Goal: Task Accomplishment & Management: Complete application form

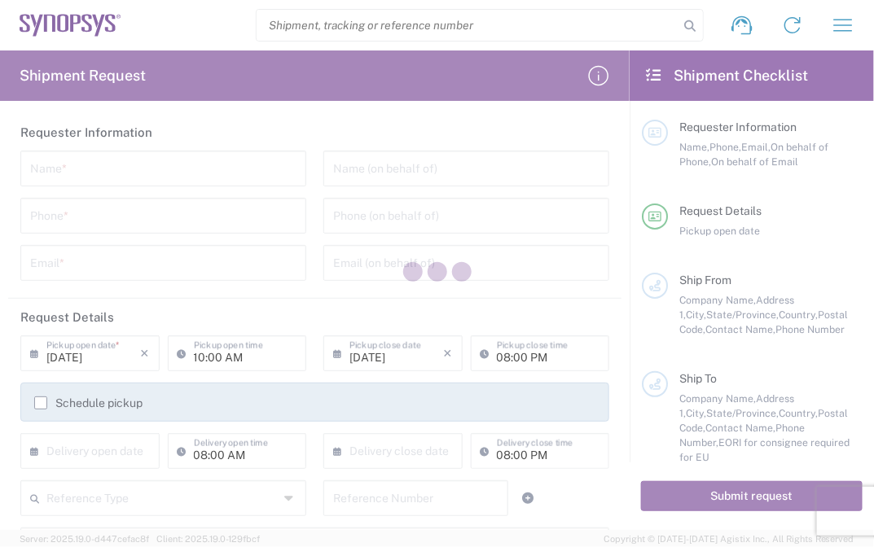
type input "[GEOGRAPHIC_DATA]"
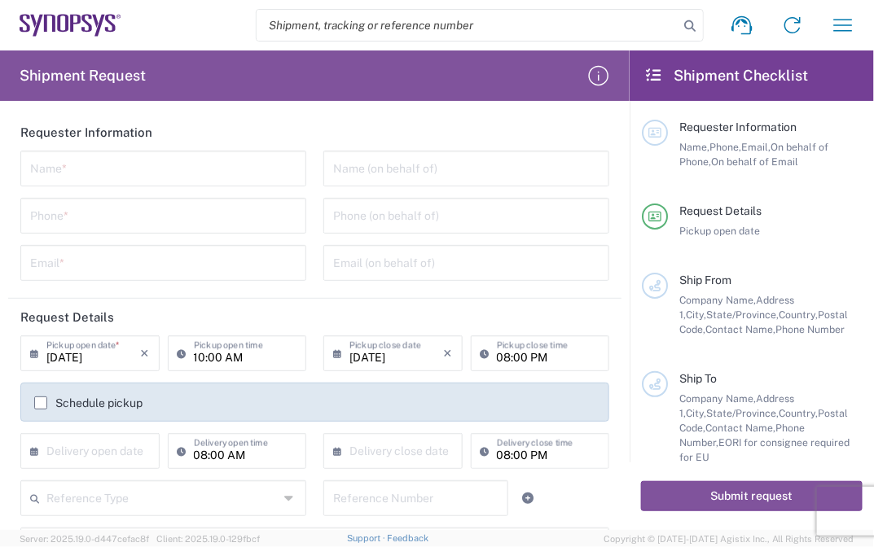
click at [529, 64] on agx-form-header "Shipment Request" at bounding box center [315, 76] width 630 height 51
click at [257, 168] on input "text" at bounding box center [163, 167] width 266 height 29
paste input "[PERSON_NAME]"
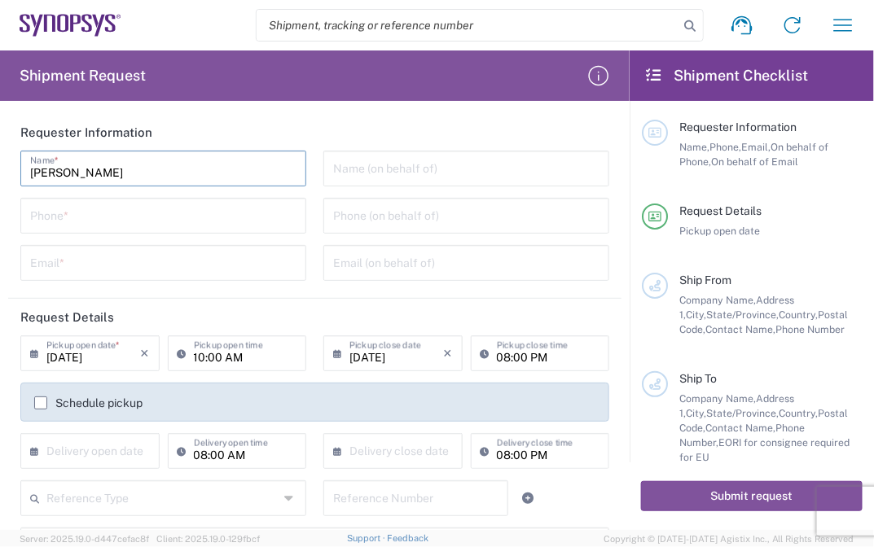
type input "[PERSON_NAME]"
click at [158, 192] on div "[PERSON_NAME] Name * Phone * Email *" at bounding box center [163, 222] width 303 height 142
click at [165, 209] on input "tel" at bounding box center [163, 214] width 266 height 29
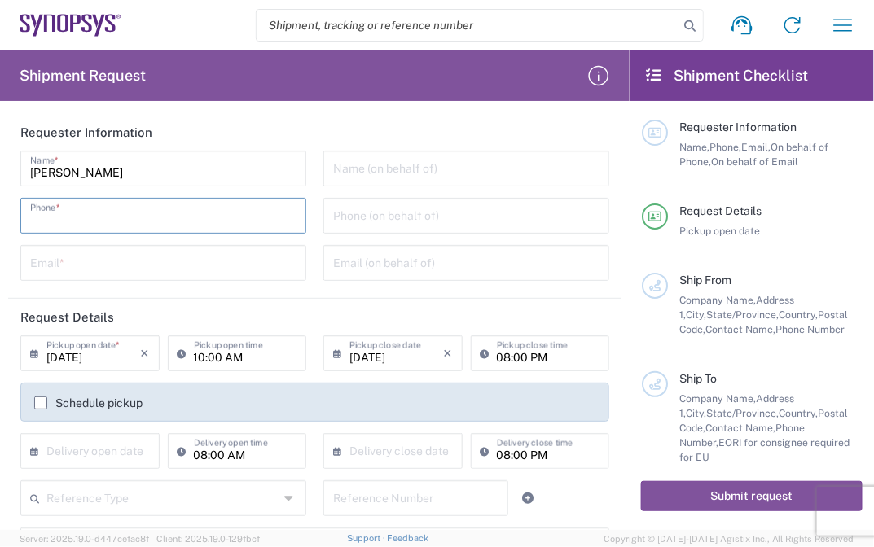
paste input "[PHONE_NUMBER]"
type input "[PHONE_NUMBER]"
click at [358, 222] on input "tel" at bounding box center [466, 214] width 266 height 29
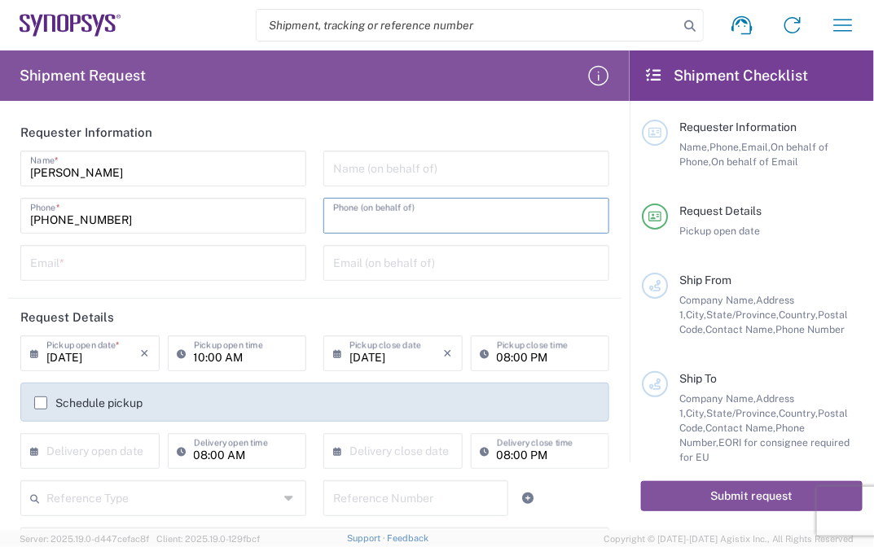
paste input "[PHONE_NUMBER]"
type input "[PHONE_NUMBER]"
click at [224, 221] on input "[PHONE_NUMBER]" at bounding box center [163, 214] width 266 height 29
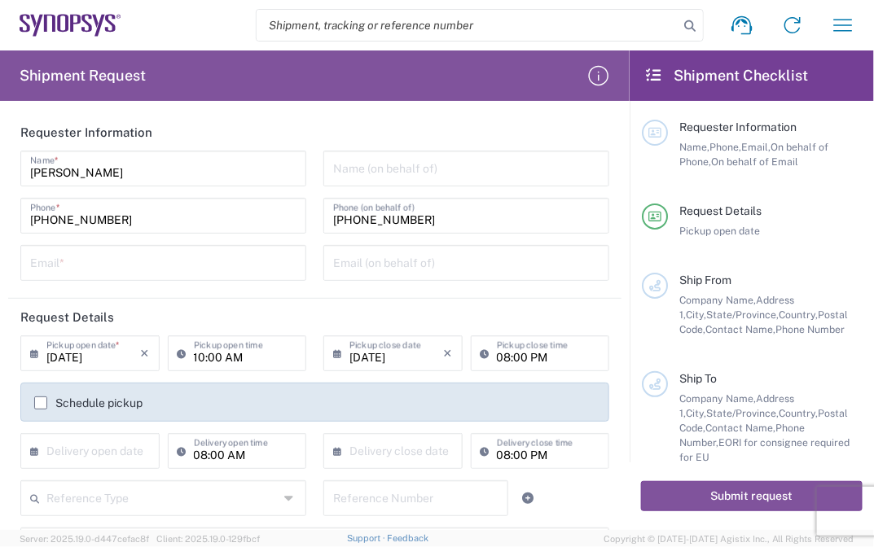
click at [184, 277] on div "Email *" at bounding box center [163, 263] width 286 height 36
paste input "[EMAIL_ADDRESS][PERSON_NAME][DOMAIN_NAME]"
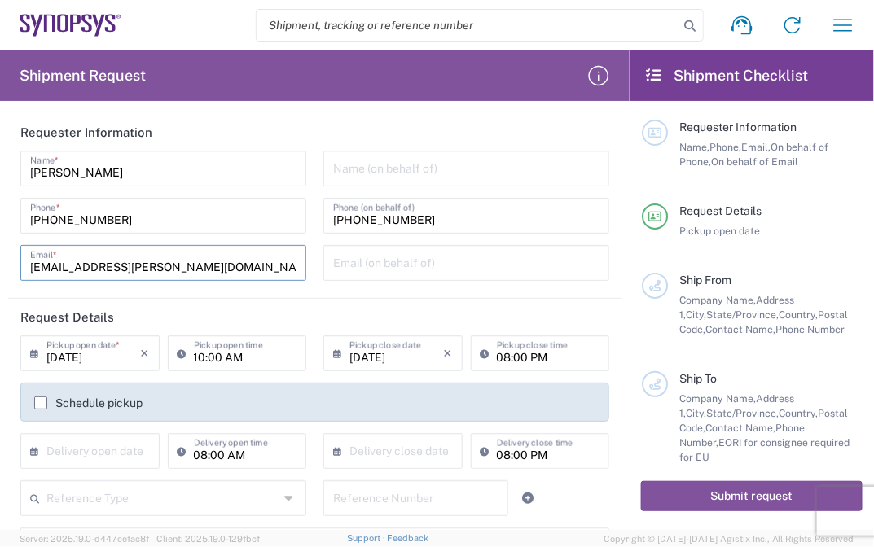
type input "[EMAIL_ADDRESS][PERSON_NAME][DOMAIN_NAME]"
click at [344, 267] on input "text" at bounding box center [466, 262] width 266 height 29
paste input "[EMAIL_ADDRESS][PERSON_NAME][DOMAIN_NAME]"
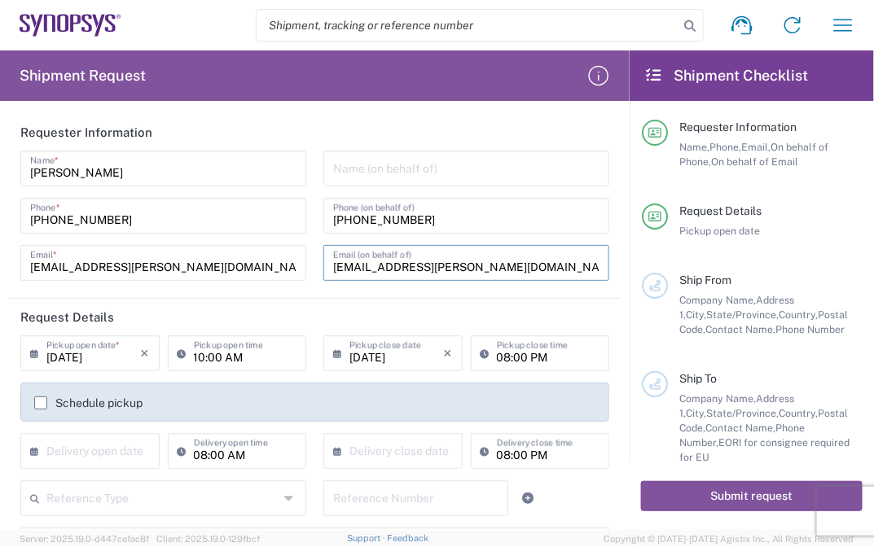
type input "[EMAIL_ADDRESS][PERSON_NAME][DOMAIN_NAME]"
click at [446, 185] on div "Name (on behalf of)" at bounding box center [466, 169] width 286 height 36
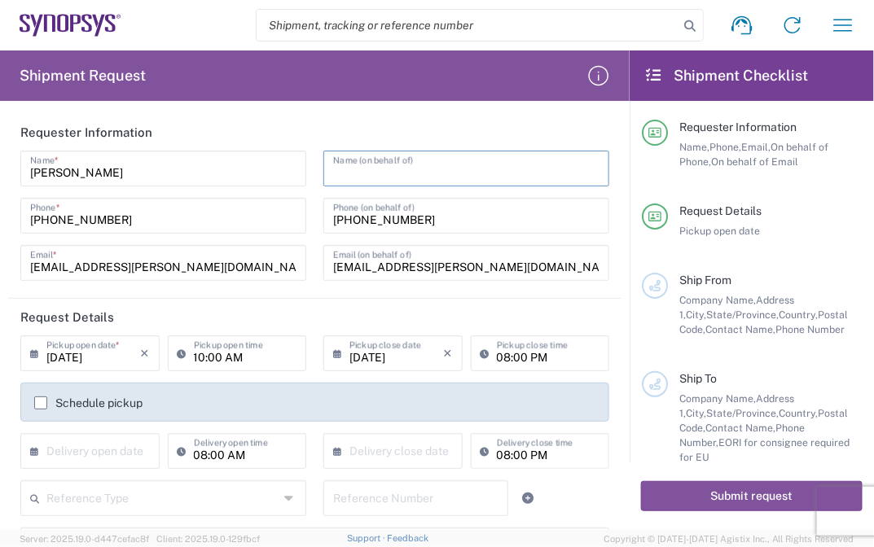
paste input "E-Elements Technology Co., Ltd"
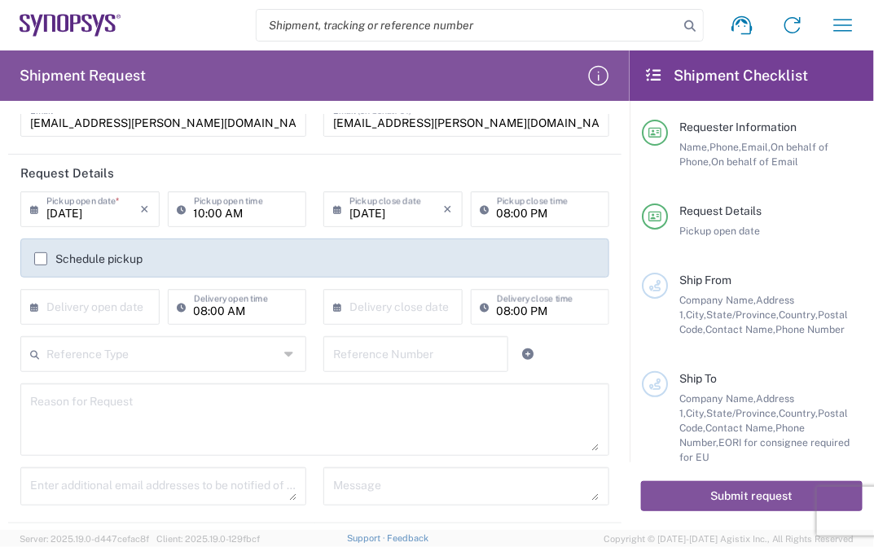
scroll to position [160, 0]
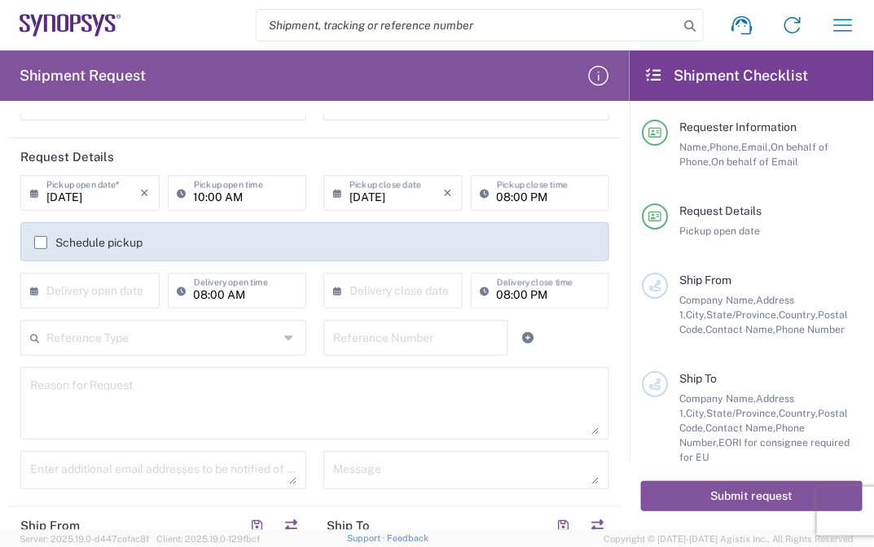
type input "E-Elements Technology Co., Ltd"
click at [275, 189] on input "10:00 AM" at bounding box center [245, 192] width 103 height 29
type input ":00 AM"
type input "09:28 AM"
click at [444, 187] on icon "×" at bounding box center [448, 193] width 9 height 26
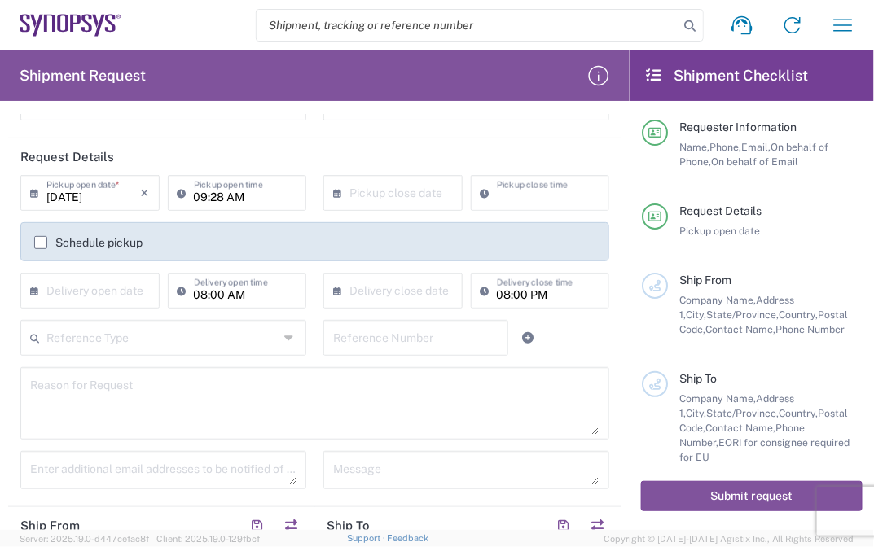
type input "08:00 PM"
click at [285, 197] on input "09:28 AM" at bounding box center [245, 192] width 103 height 29
click at [242, 300] on input "08:00 AM" at bounding box center [245, 289] width 103 height 29
type input ":00 AM"
click at [291, 336] on div "Reference Type" at bounding box center [163, 338] width 286 height 36
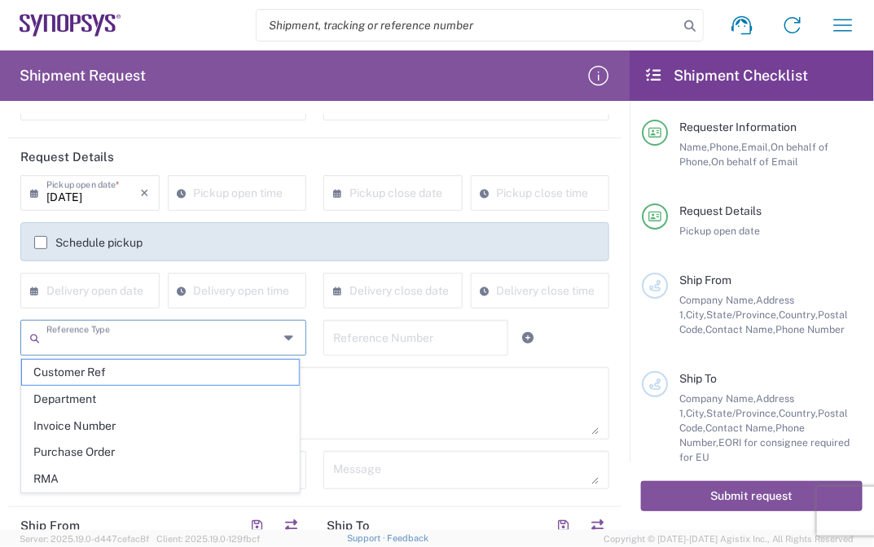
click at [291, 336] on div "Reference Type" at bounding box center [163, 338] width 286 height 36
drag, startPoint x: 601, startPoint y: 295, endPoint x: 617, endPoint y: 250, distance: 47.7
click at [604, 290] on div "× Delivery close date Cancel Apply Delivery close time" at bounding box center [466, 296] width 303 height 47
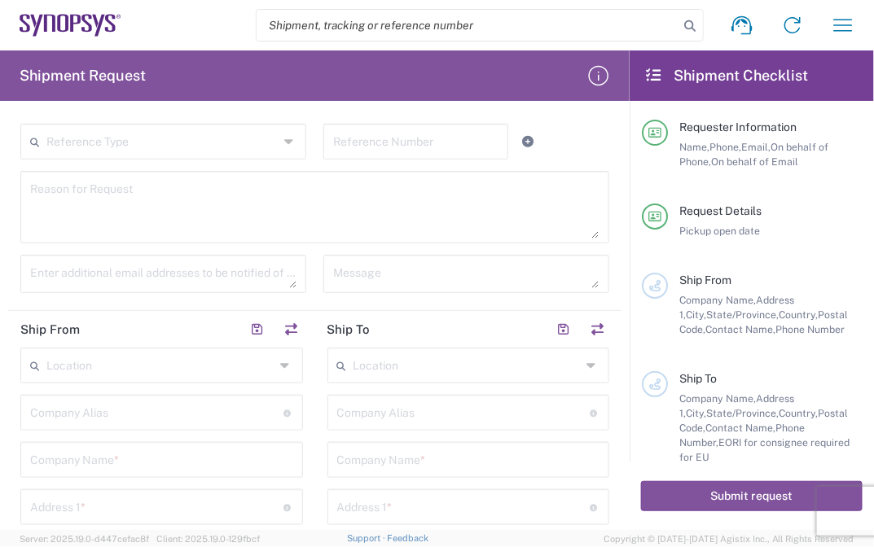
scroll to position [347, 0]
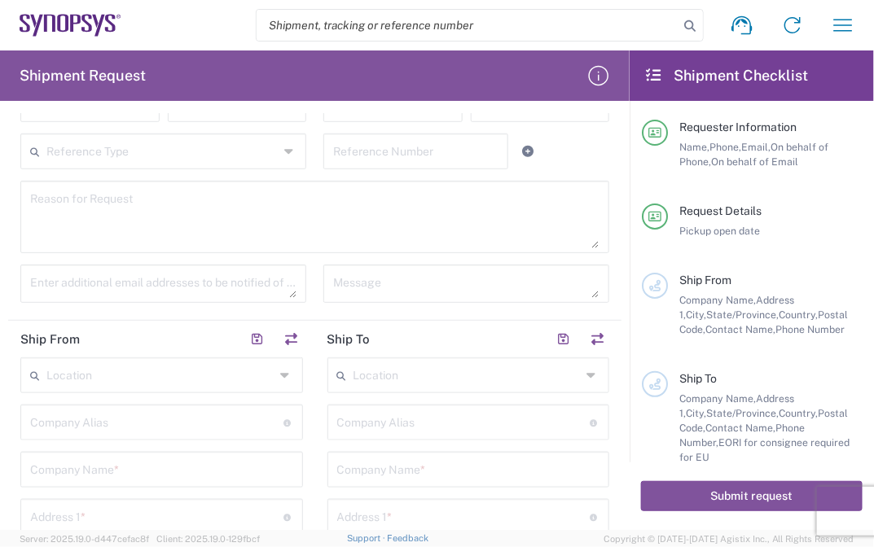
click at [214, 190] on textarea at bounding box center [314, 217] width 569 height 63
paste textarea "Shipment of 15 pcs of product SH100004216,model name HDMI_2_0_MGB2 to ALOM sub."
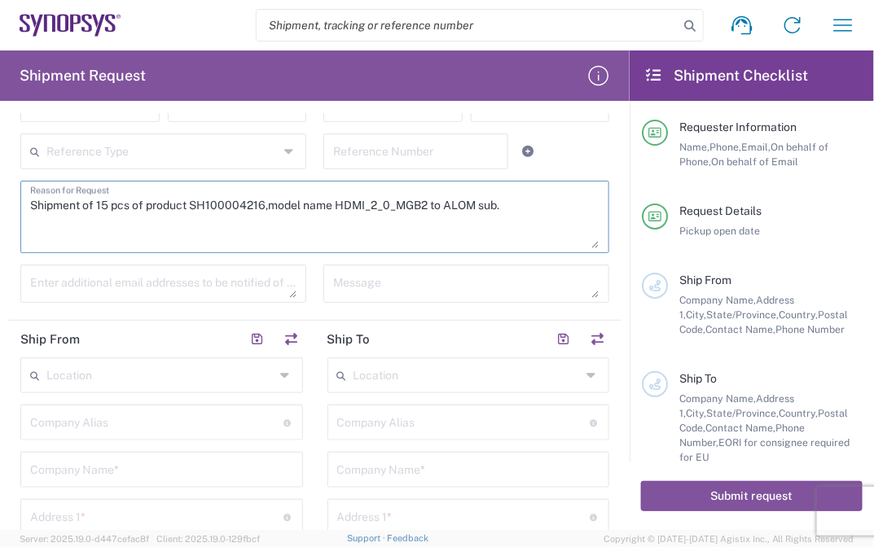
click at [103, 204] on textarea "Shipment of 15 pcs of product SH100004216,model name HDMI_2_0_MGB2 to ALOM sub." at bounding box center [314, 217] width 569 height 63
drag, startPoint x: 196, startPoint y: 200, endPoint x: 265, endPoint y: 209, distance: 69.7
click at [265, 209] on textarea "Shipment of 55 pcs of product SH100004216,model name HDMI_2_0_MGB2 to ALOM sub." at bounding box center [314, 217] width 569 height 63
paste textarea "392"
click at [304, 215] on textarea "Shipment of 55 pcs of product SH100004392,model name HDMI_2_0_MGB2 to ALOM sub." at bounding box center [314, 217] width 569 height 63
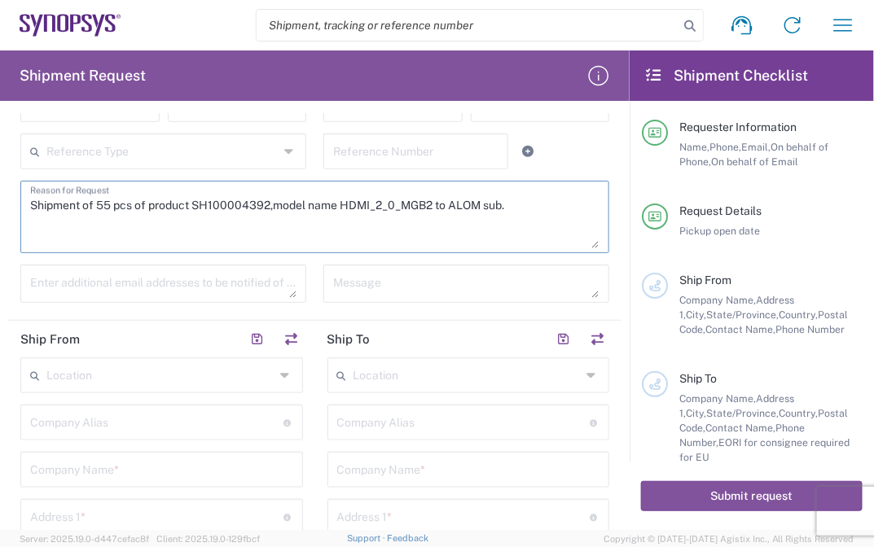
drag, startPoint x: 343, startPoint y: 205, endPoint x: 433, endPoint y: 209, distance: 89.7
click at [433, 209] on textarea "Shipment of 55 pcs of product SH100004392,model name HDMI_2_0_MGB2 to ALOM sub." at bounding box center [314, 217] width 569 height 63
paste textarea "EMMC51 SDIO HT3 Board"
click at [560, 205] on textarea "Shipment of 55 pcs of product SH100004392,model name EMMC51 SDIO HT3 Board to A…" at bounding box center [314, 217] width 569 height 63
click at [556, 213] on textarea "Shipment of 55 pcs of product SH100004392,model name EMMC51 SDIO HT3 Board to A…" at bounding box center [314, 217] width 569 height 63
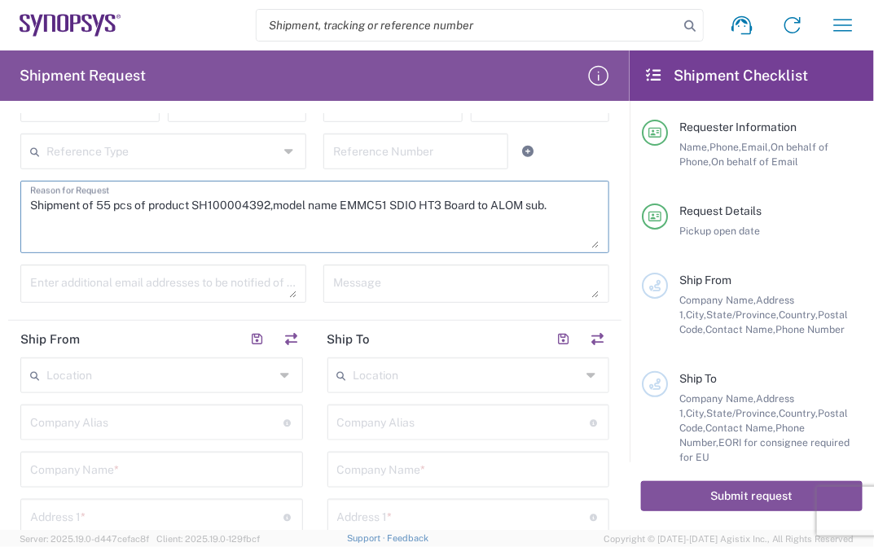
paste textarea "The shipment is transported by KWE using air freight. KWE Tracking No: 59005032…"
drag, startPoint x: 213, startPoint y: 223, endPoint x: 131, endPoint y: 222, distance: 81.5
click at [131, 222] on textarea "Shipment of 55 pcs of product SH100004392,model name EMMC51 SDIO HT3 Board to A…" at bounding box center [314, 217] width 569 height 63
paste textarea "4903"
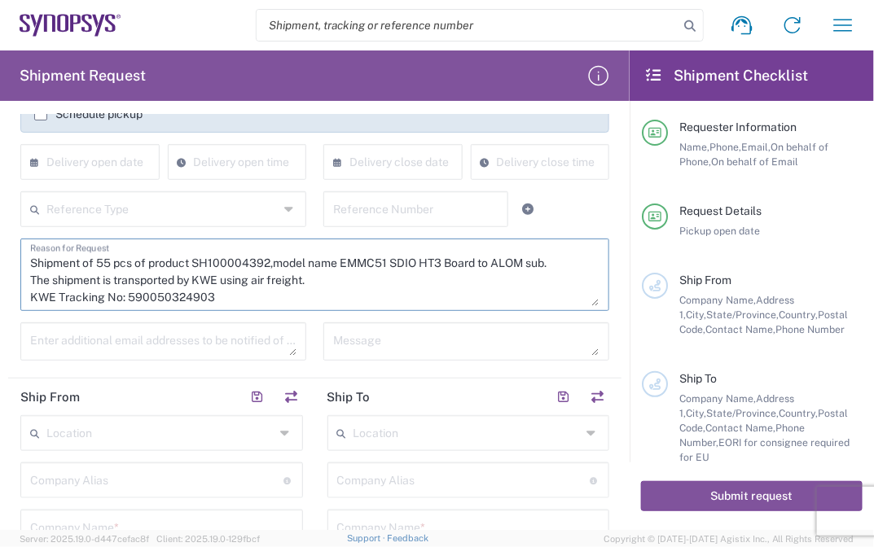
scroll to position [332, 0]
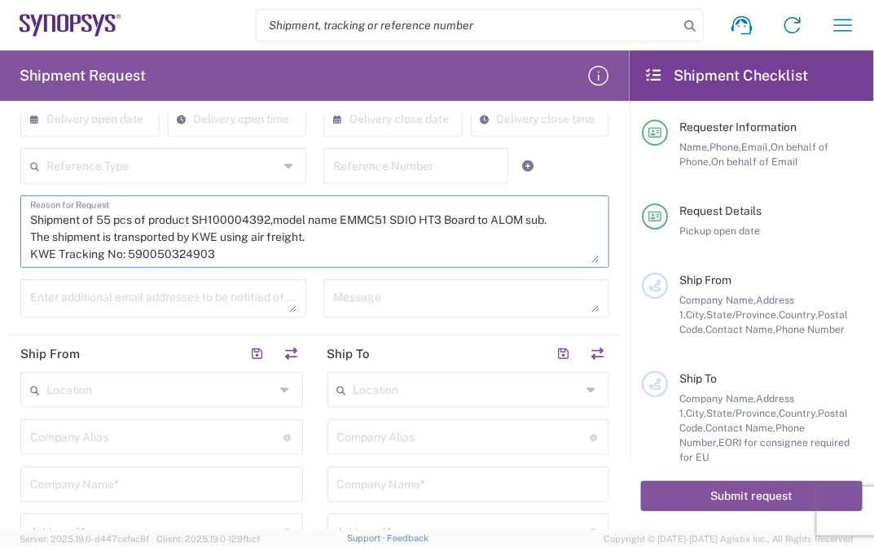
type textarea "Shipment of 55 pcs of product SH100004392,model name EMMC51 SDIO HT3 Board to A…"
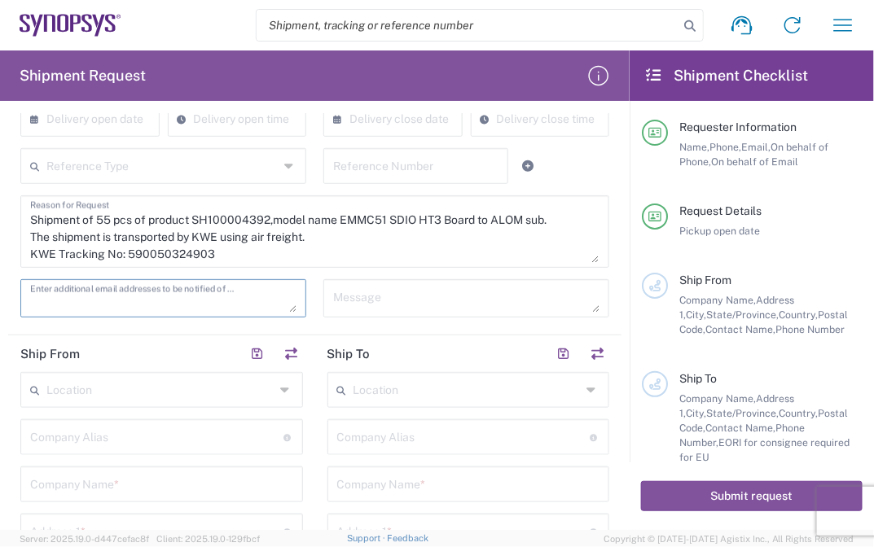
click at [138, 302] on textarea at bounding box center [163, 298] width 266 height 29
paste textarea "[EMAIL_ADDRESS][DOMAIN_NAME]"
type textarea "[EMAIL_ADDRESS][DOMAIN_NAME]"
click at [20, 445] on div "Company [PERSON_NAME] Address short code to enable quick look up and auto-compl…" at bounding box center [161, 438] width 283 height 36
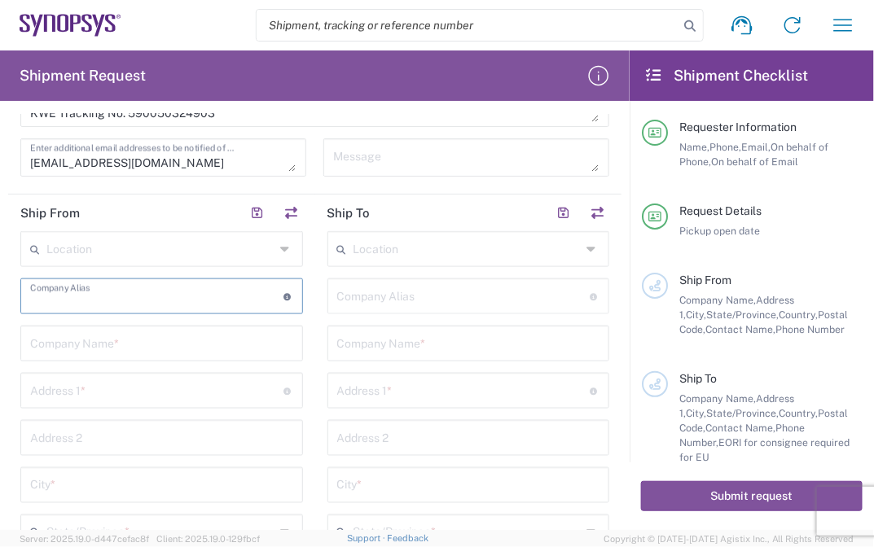
scroll to position [522, 0]
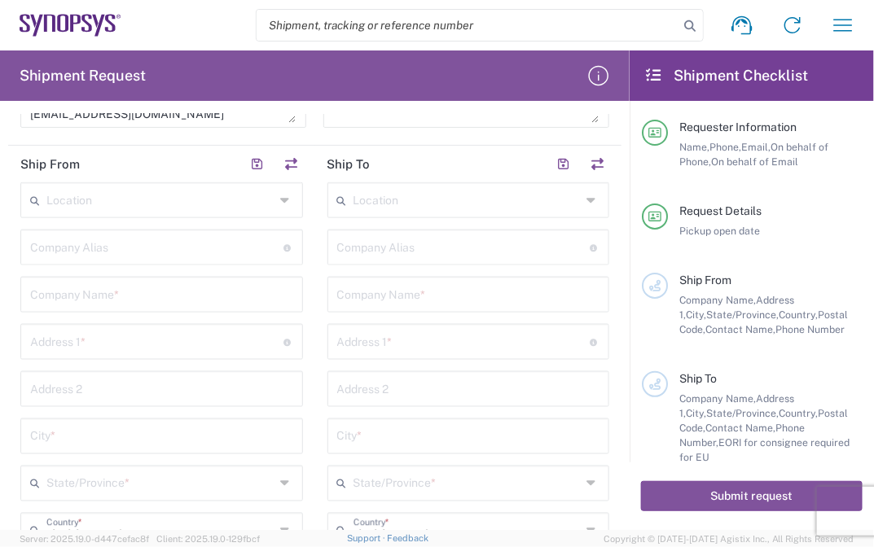
click at [423, 201] on input "text" at bounding box center [468, 199] width 228 height 29
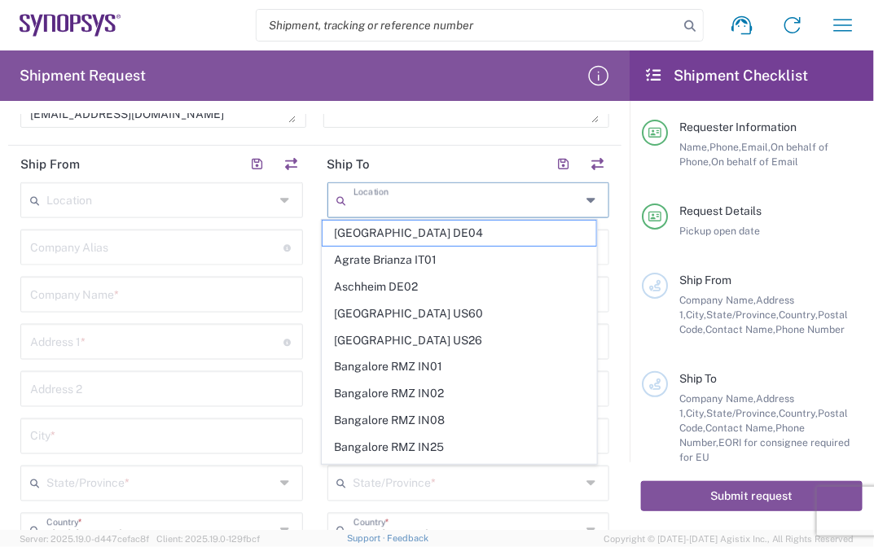
paste input "US01 ALOM"
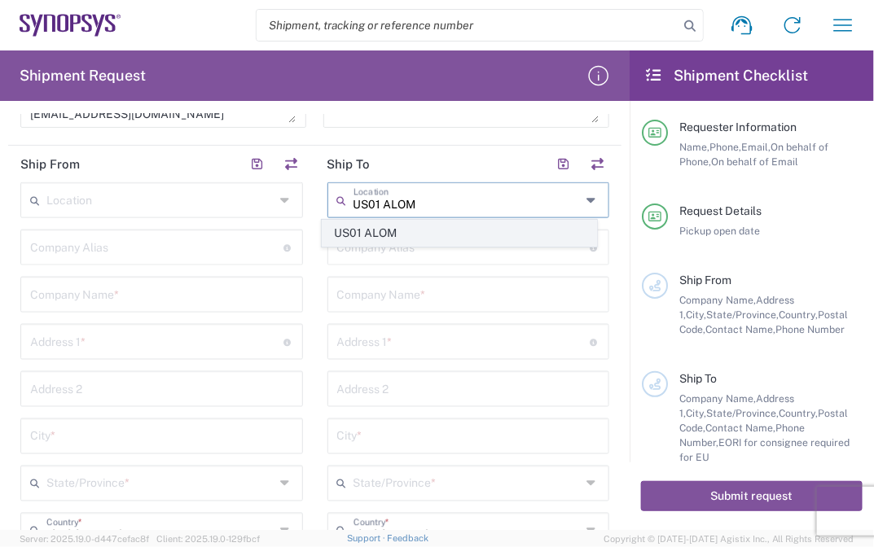
click at [388, 229] on span "US01 ALOM" at bounding box center [459, 233] width 273 height 25
type input "US01 ALOM"
type input "Synopsys c/o ALOM"
type input "[STREET_ADDRESS]"
type input "Fremont"
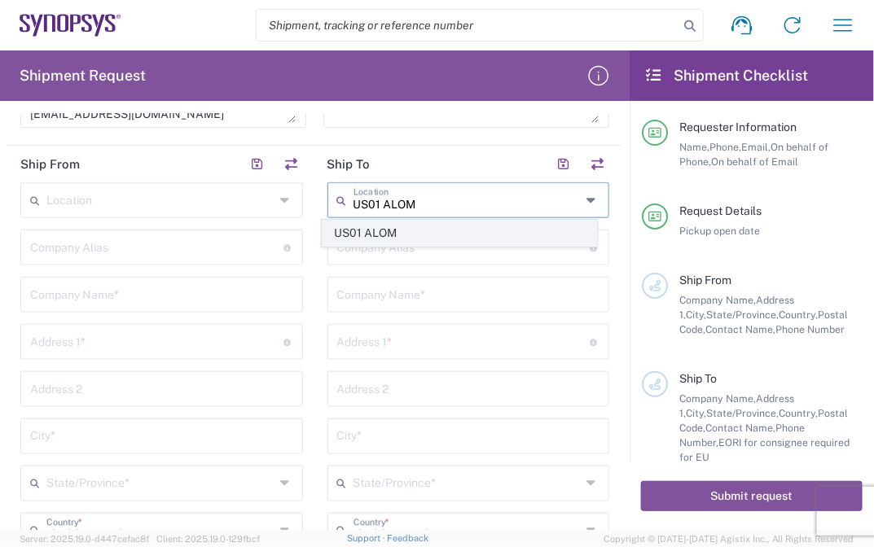
type input "[US_STATE]"
type input "94539"
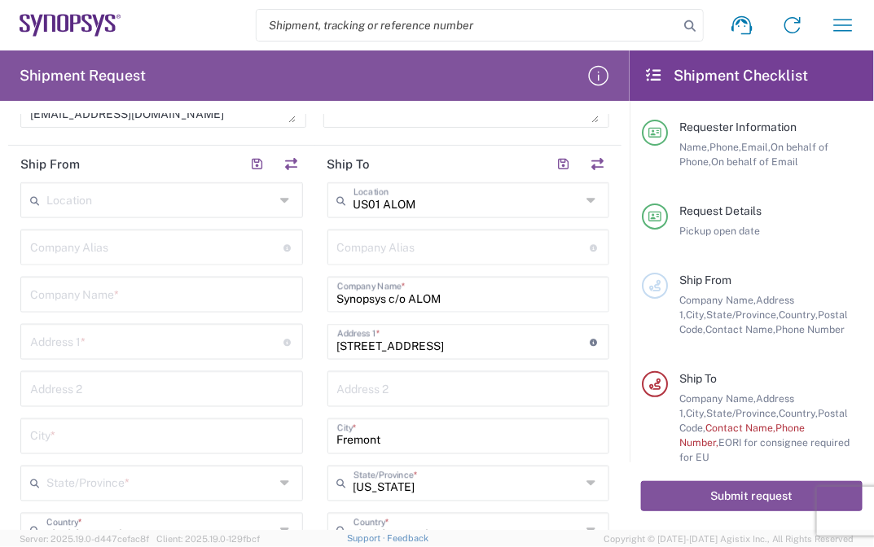
click at [138, 291] on input "text" at bounding box center [161, 293] width 263 height 29
paste input "E-Elements Technology Co., Ltd"
type input "E-Elements Technology Co., Ltd"
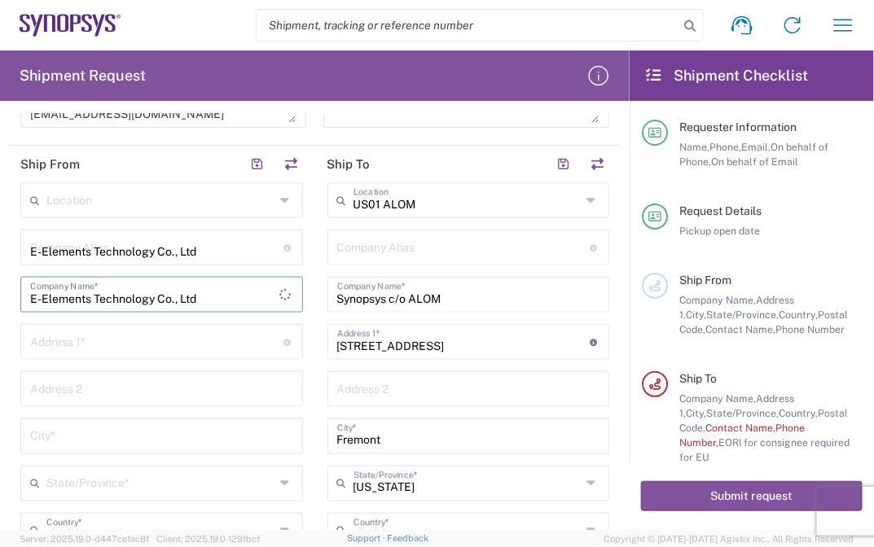
type input "[STREET_ADDRESS]"
type input "Neihu Dist., [GEOGRAPHIC_DATA], [GEOGRAPHIC_DATA] (R.O.C.)"
type input "[GEOGRAPHIC_DATA]"
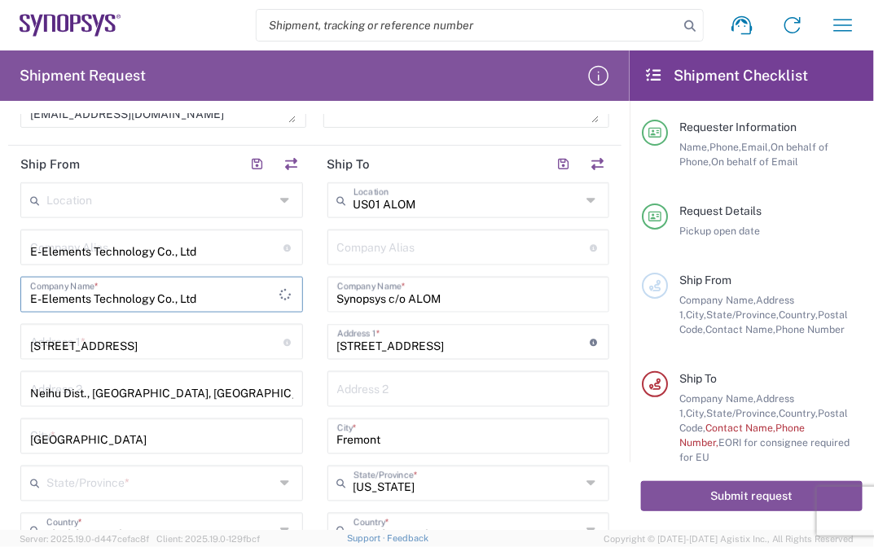
type input "[GEOGRAPHIC_DATA]"
type input "台灣"
type input "11491"
type input "0227918139"
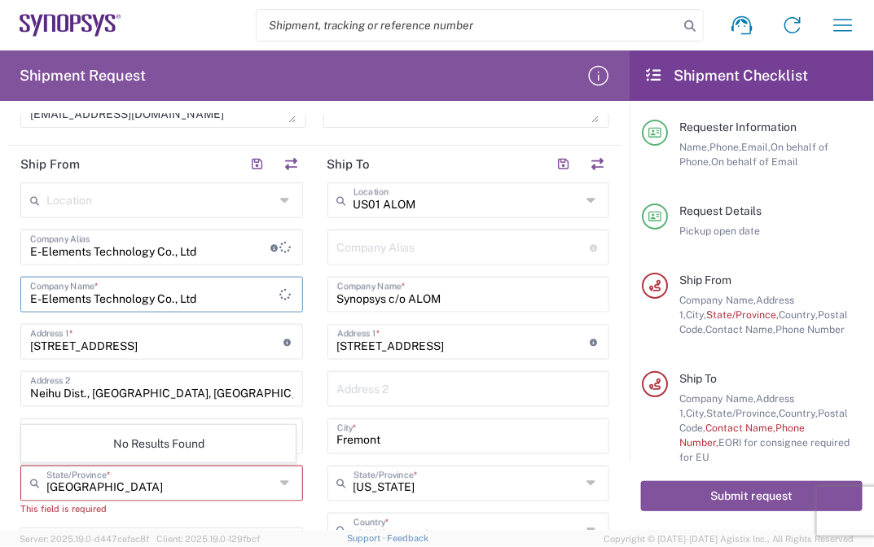
type input "E-Elements Technology Co., Ltd"
click at [15, 379] on main "Location [GEOGRAPHIC_DATA] DE04 Agrate Brianza IT01 [GEOGRAPHIC_DATA] DE02 [GEO…" at bounding box center [161, 518] width 307 height 673
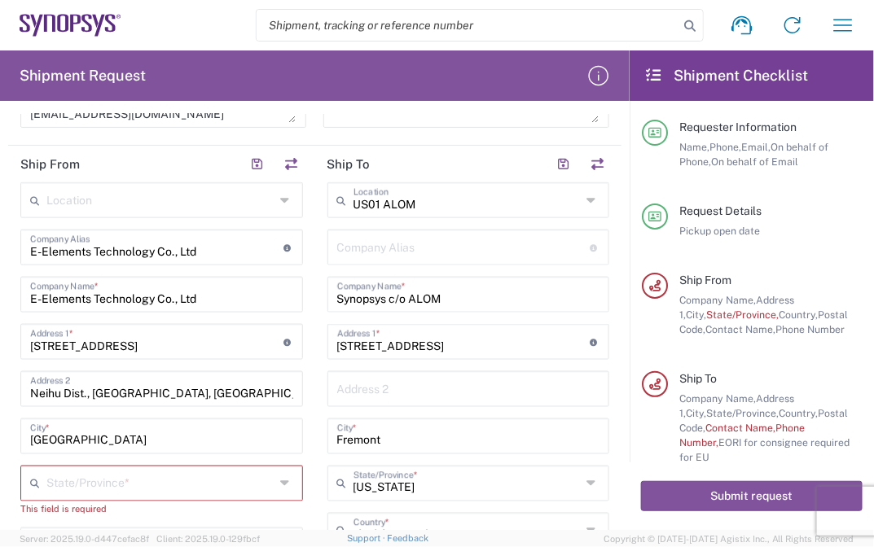
click at [327, 230] on div "Company [PERSON_NAME] Address short code to enable quick look up and auto-compl…" at bounding box center [468, 248] width 283 height 36
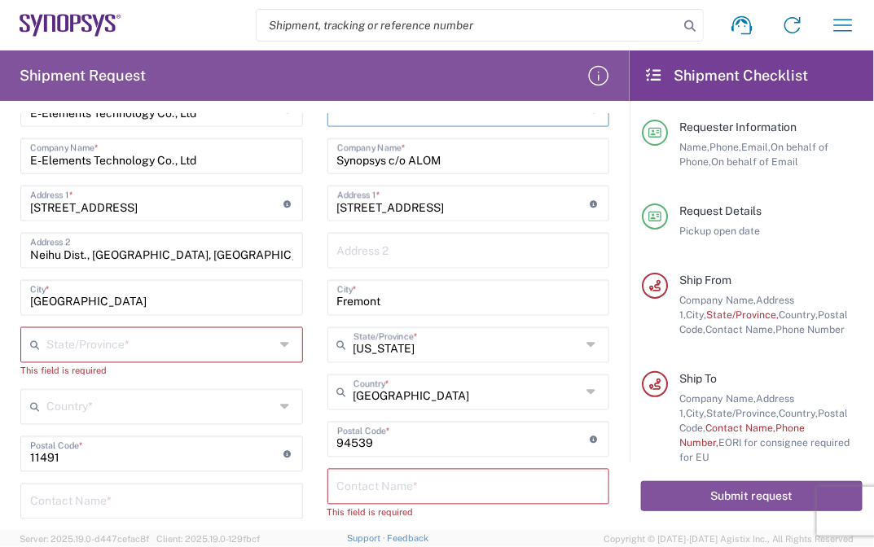
scroll to position [684, 0]
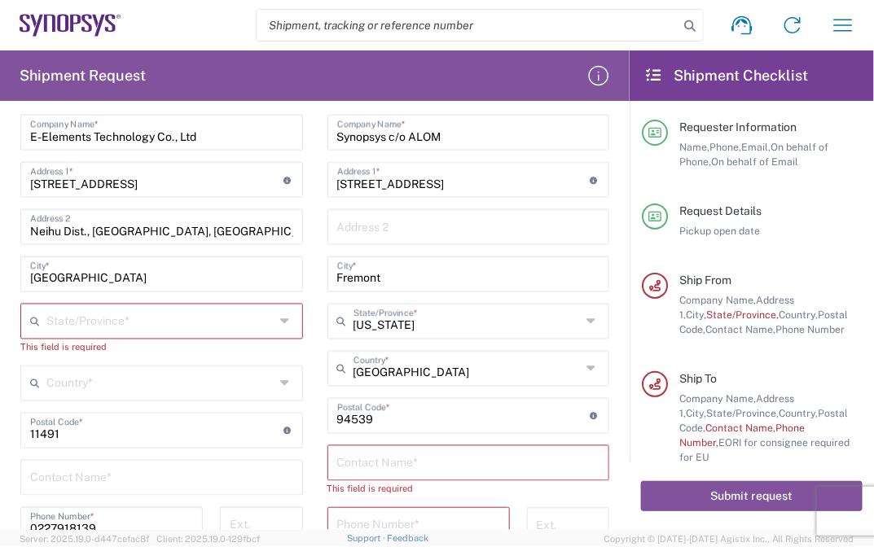
click at [269, 318] on div "State/Province *" at bounding box center [161, 322] width 283 height 36
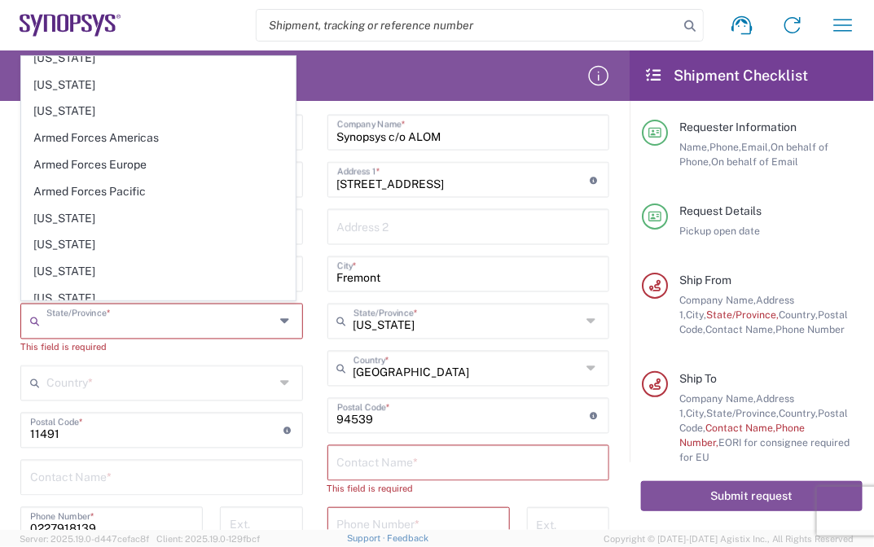
scroll to position [79, 0]
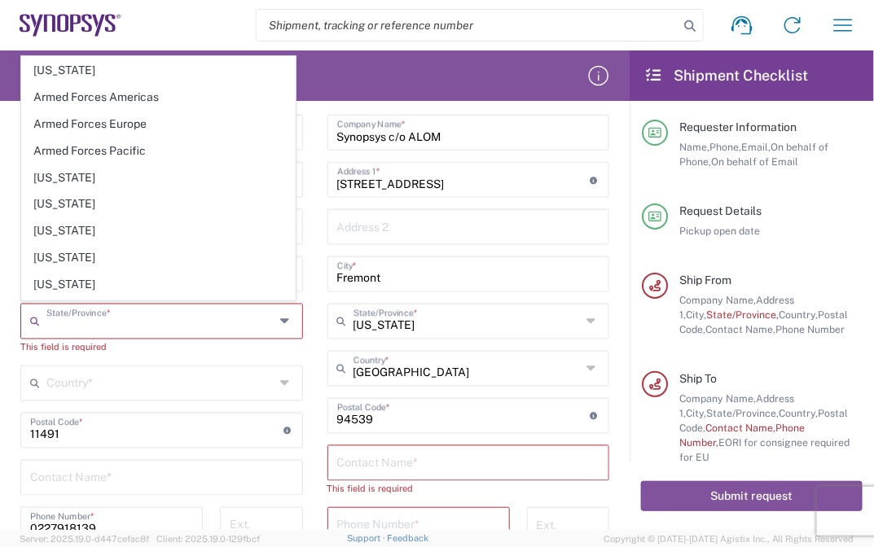
click at [18, 349] on main "Location [GEOGRAPHIC_DATA] DE04 Agrate Brianza IT01 [GEOGRAPHIC_DATA] DE02 [GEO…" at bounding box center [161, 356] width 307 height 673
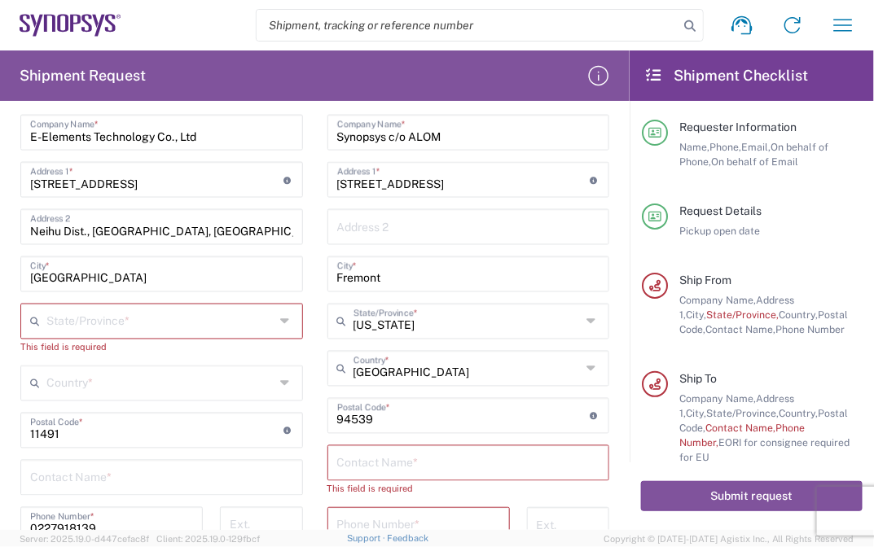
scroll to position [737, 0]
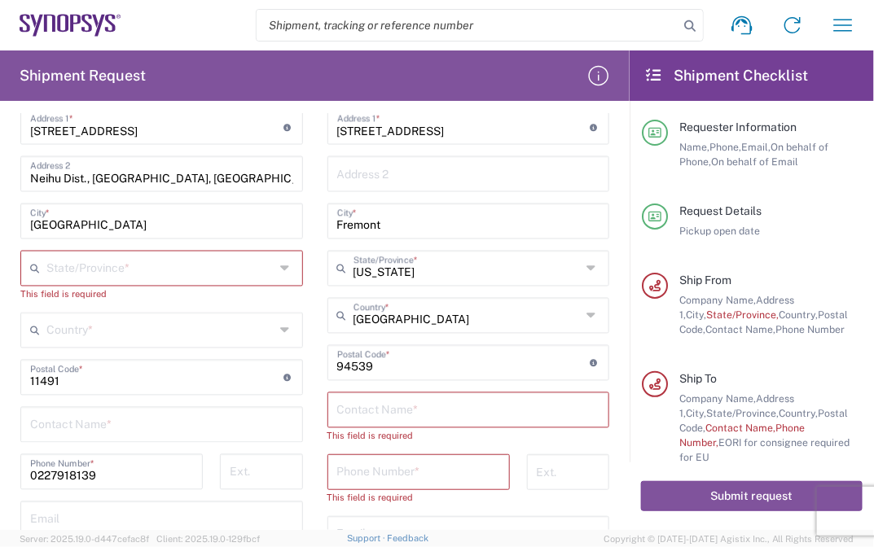
click at [274, 327] on div "Country *" at bounding box center [161, 331] width 283 height 36
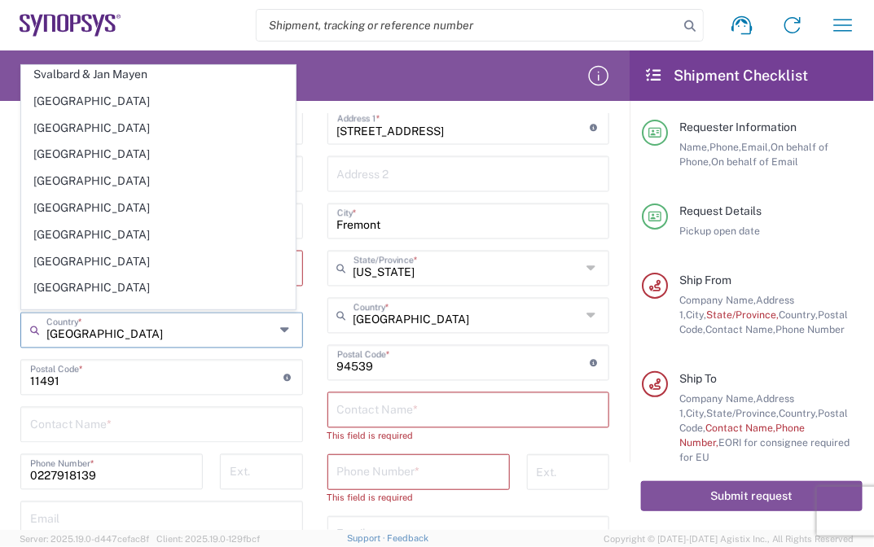
scroll to position [5634, 0]
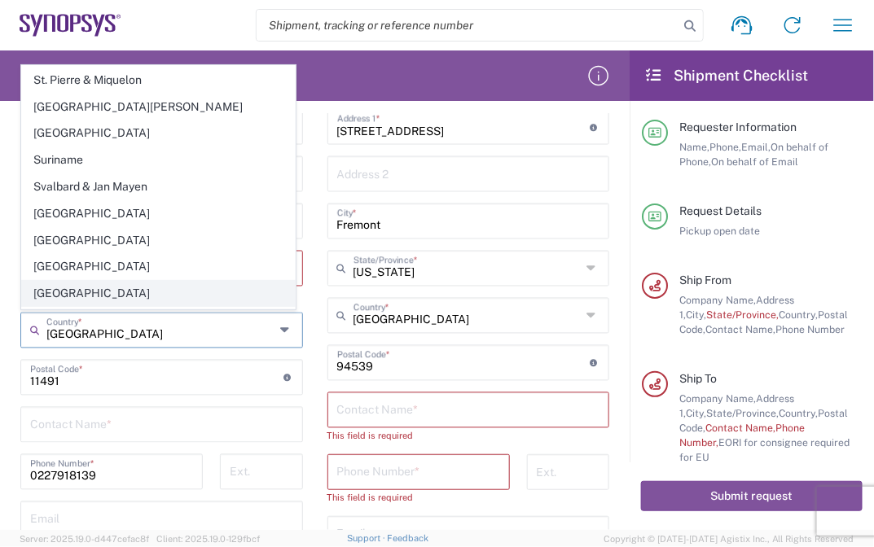
click at [121, 281] on span "[GEOGRAPHIC_DATA]" at bounding box center [158, 293] width 273 height 25
type input "[GEOGRAPHIC_DATA]"
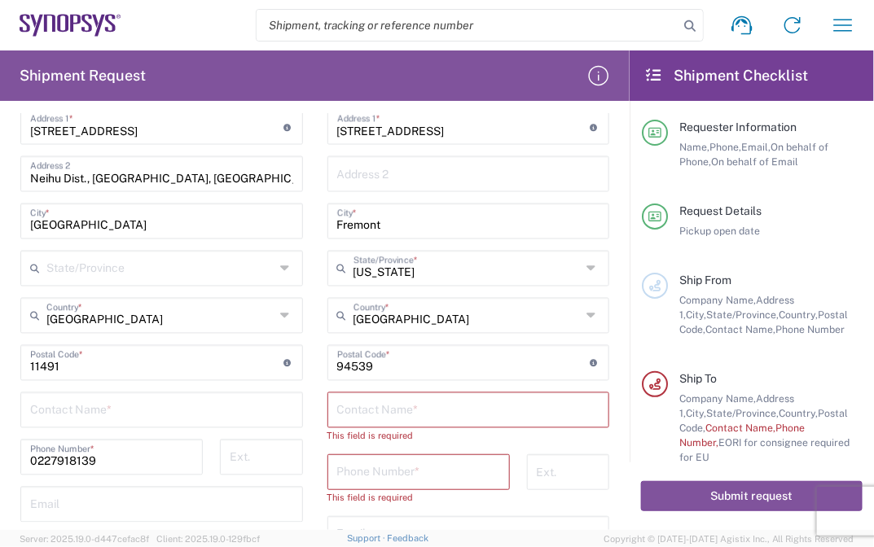
scroll to position [735, 0]
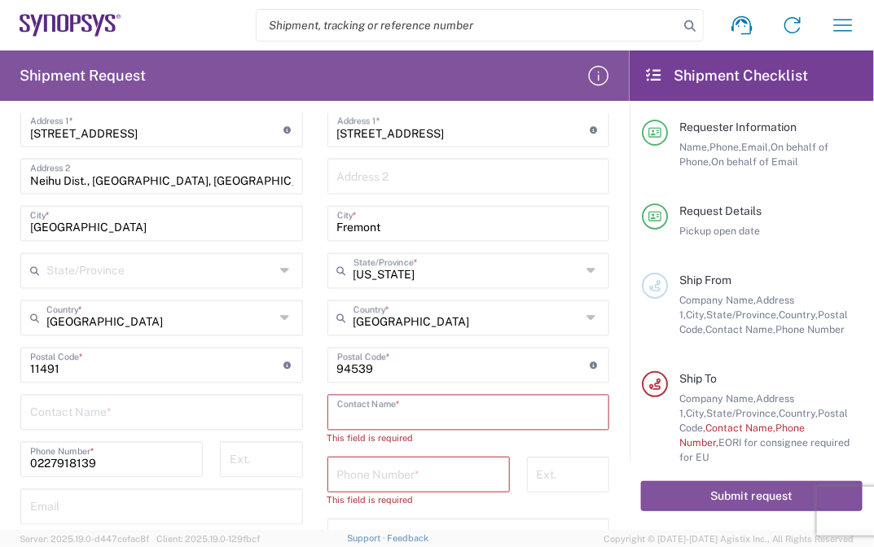
click at [447, 420] on input "text" at bounding box center [468, 412] width 263 height 29
paste input "[PERSON_NAME]"
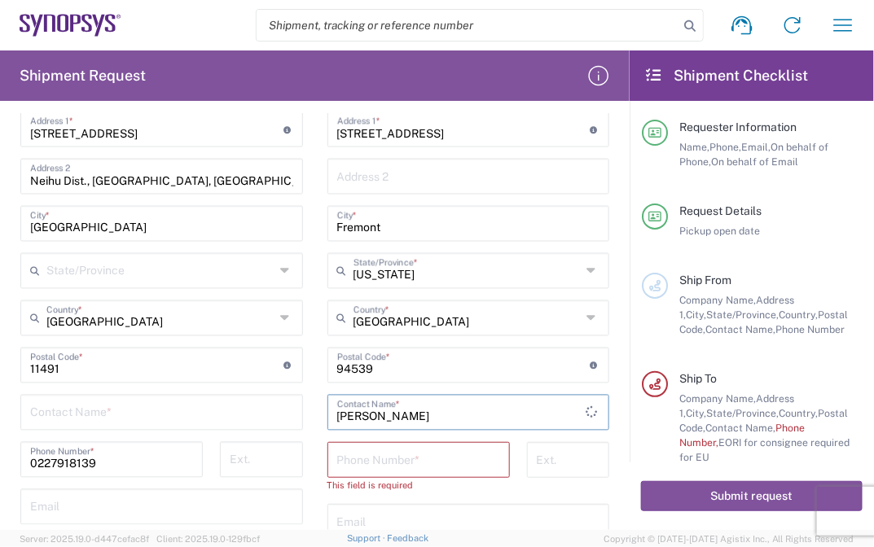
type input "[PERSON_NAME]"
click at [435, 450] on input "tel" at bounding box center [418, 459] width 163 height 29
paste input "[PHONE_NUMBER]"
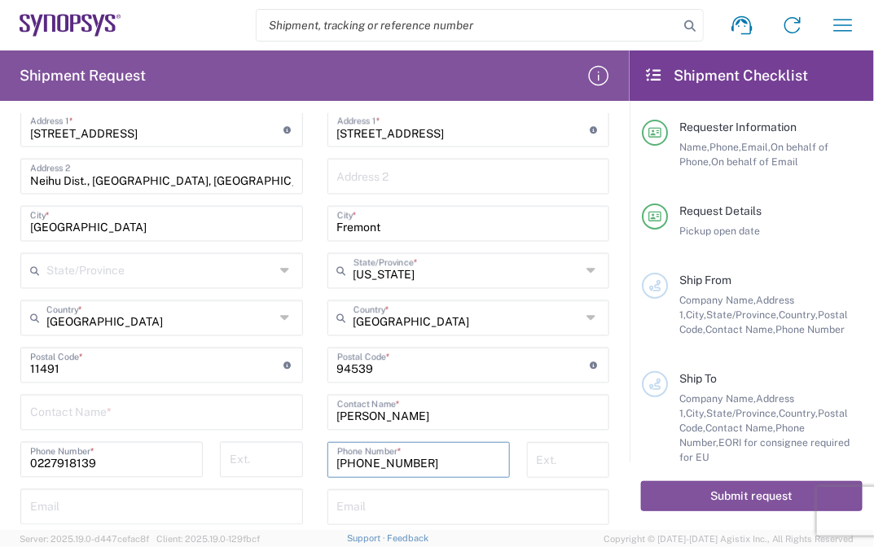
type input "[PHONE_NUMBER]"
click at [409, 507] on input "text" at bounding box center [468, 506] width 263 height 29
paste input "[EMAIL_ADDRESS][DOMAIN_NAME]"
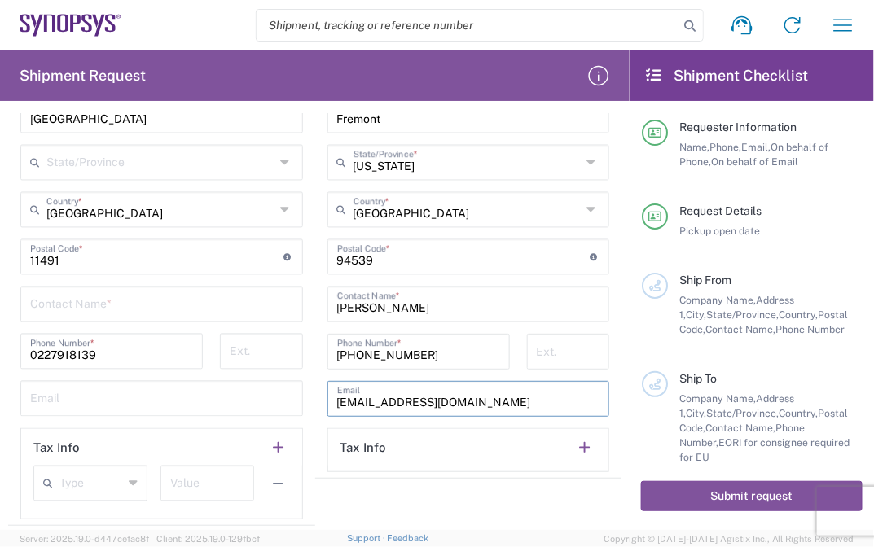
scroll to position [869, 0]
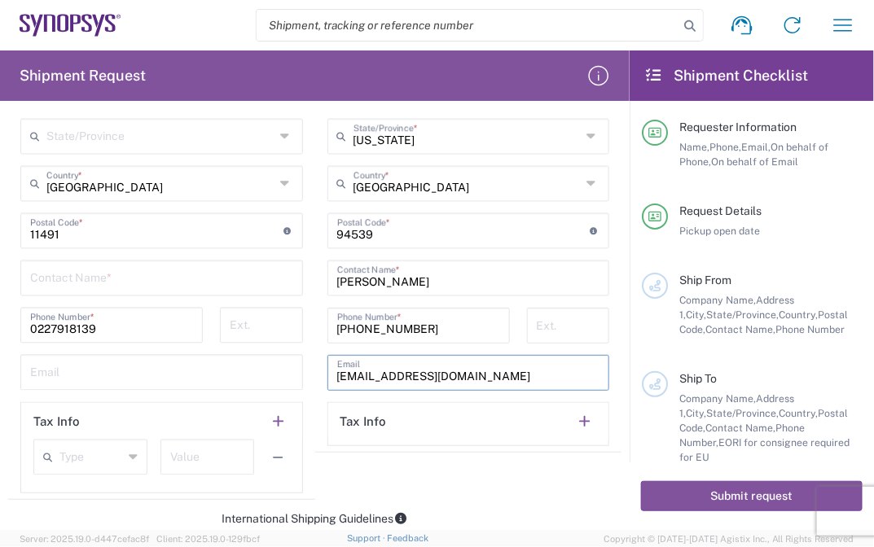
type input "[EMAIL_ADDRESS][DOMAIN_NAME]"
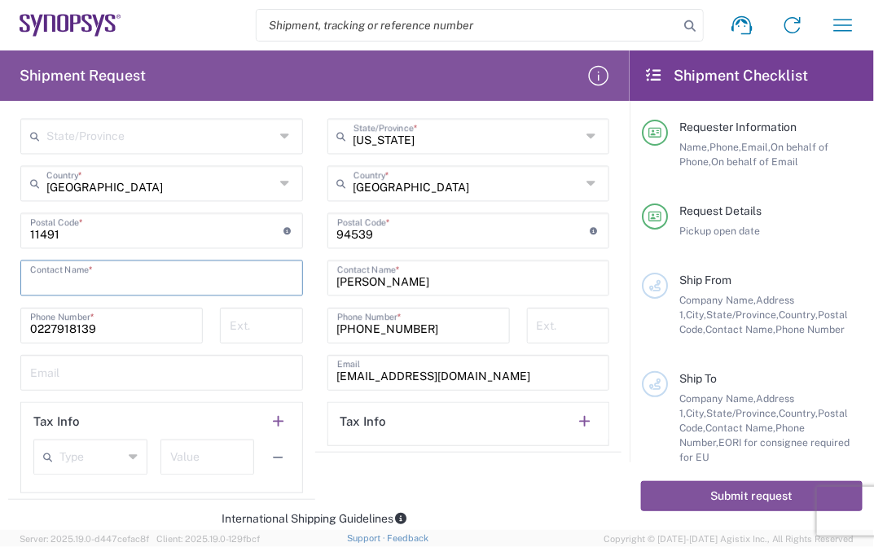
click at [200, 280] on input "text" at bounding box center [161, 277] width 263 height 29
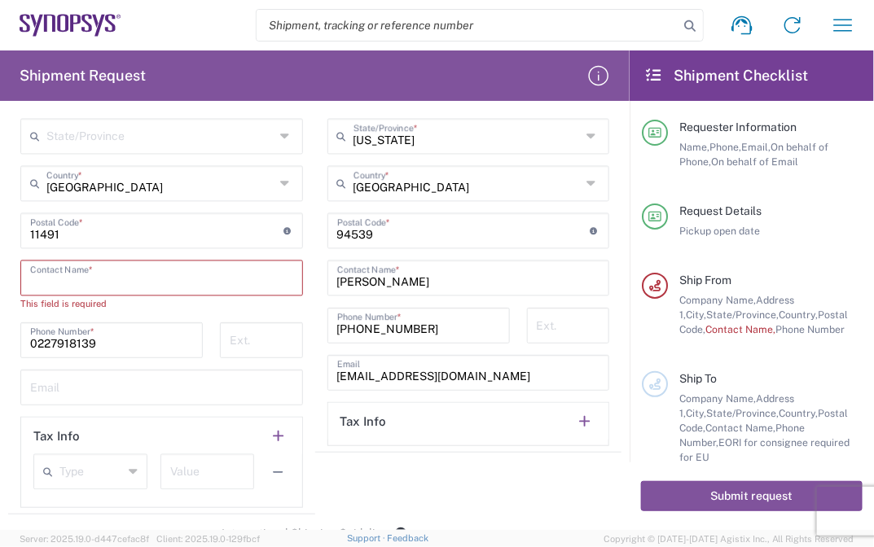
click at [227, 270] on input "text" at bounding box center [161, 277] width 263 height 29
paste input "[PERSON_NAME]"
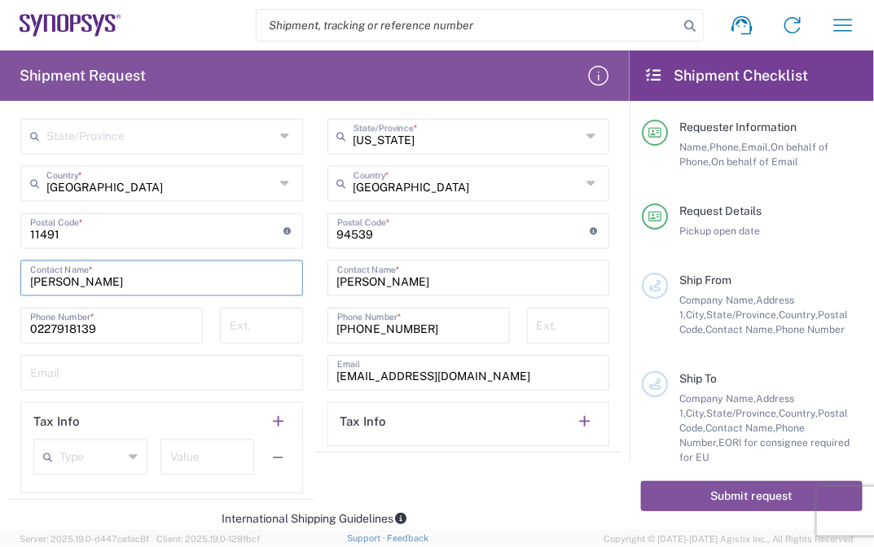
type input "[PERSON_NAME]"
click at [142, 382] on input "text" at bounding box center [161, 372] width 263 height 29
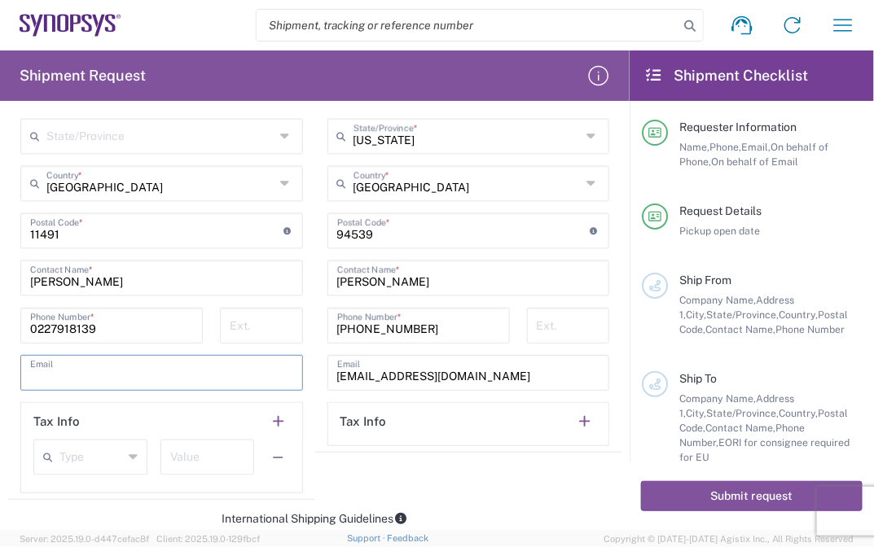
paste input "[EMAIL_ADDRESS][DOMAIN_NAME]"
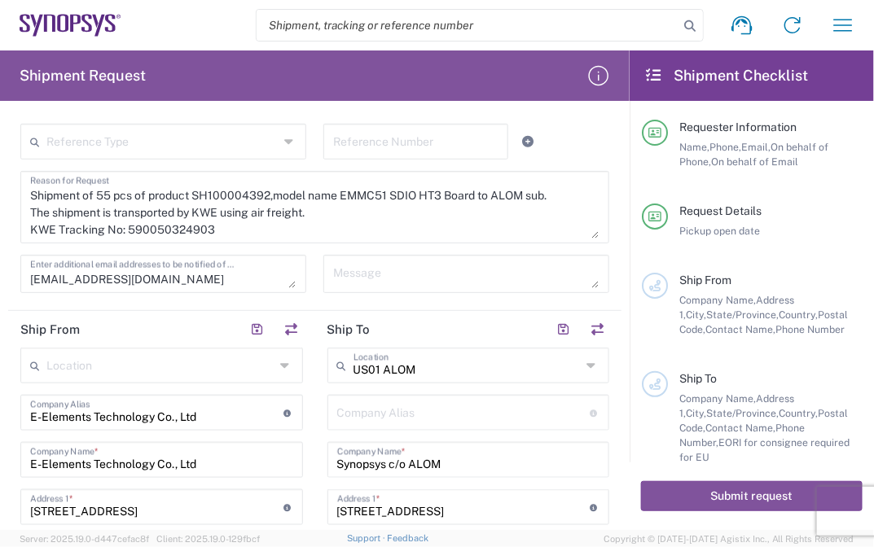
scroll to position [296, 0]
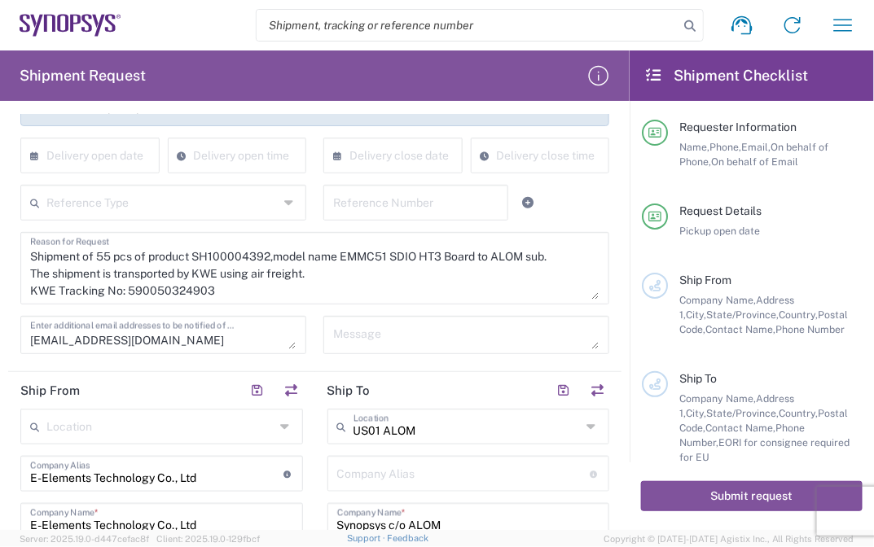
type input "[EMAIL_ADDRESS][DOMAIN_NAME]"
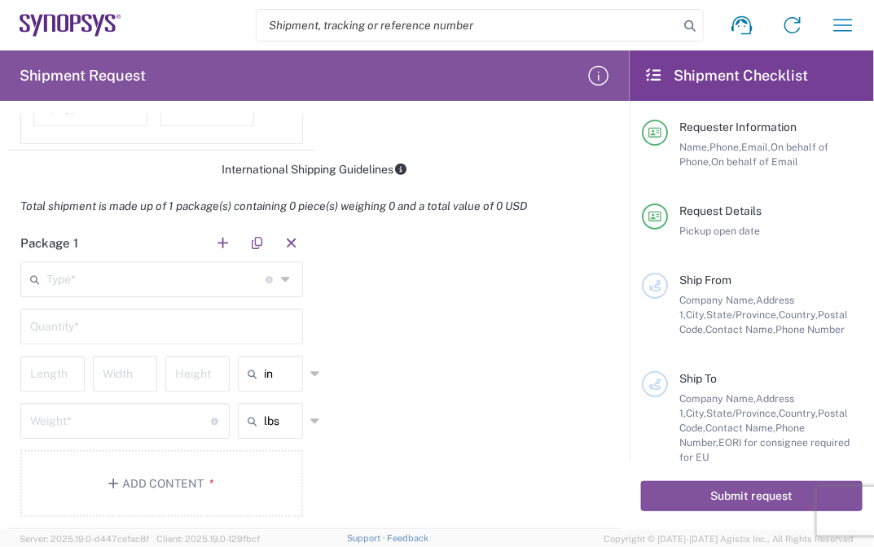
scroll to position [1310, 0]
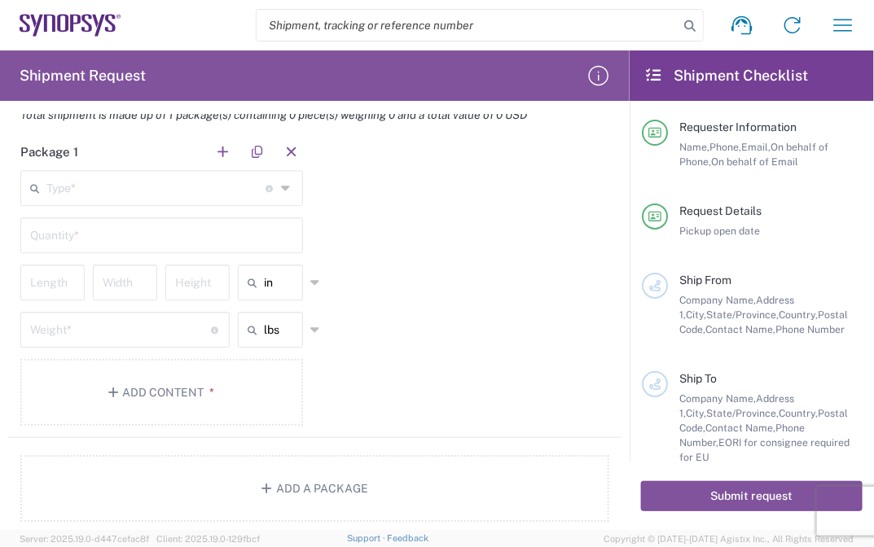
click at [154, 181] on input "text" at bounding box center [156, 187] width 220 height 29
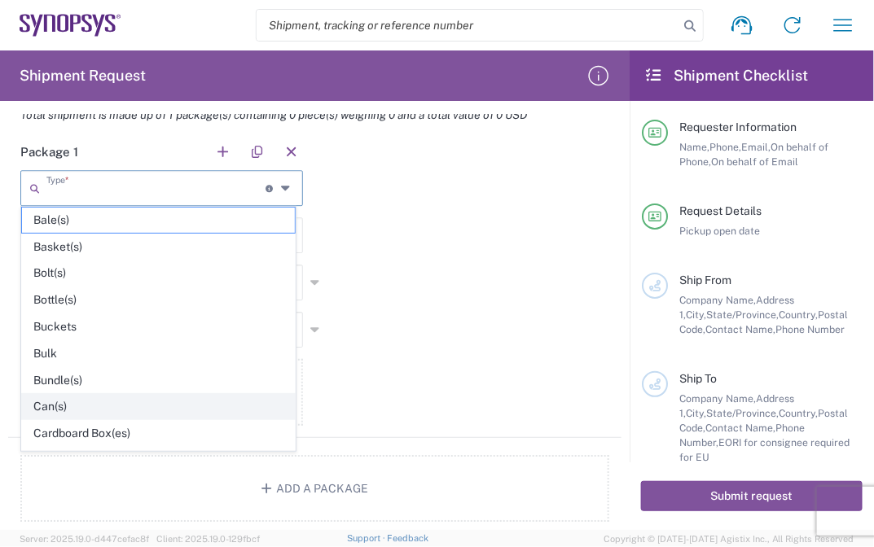
click at [62, 402] on span "Can(s)" at bounding box center [158, 406] width 273 height 25
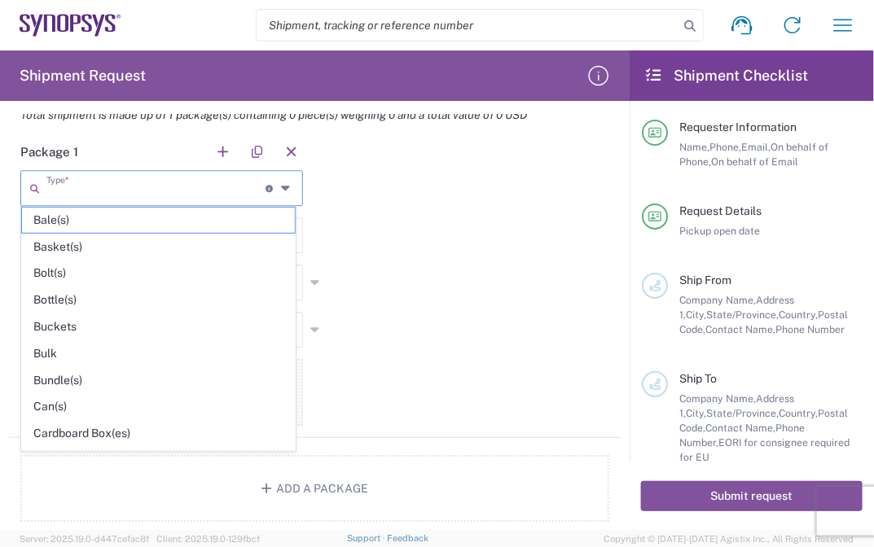
type input "Can(s)"
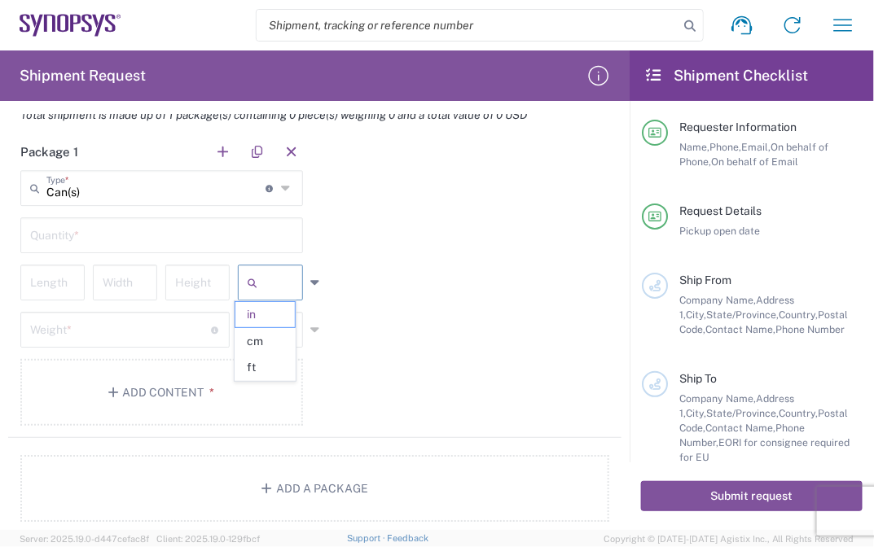
click at [283, 286] on input "text" at bounding box center [284, 283] width 41 height 26
click at [260, 343] on span "cm" at bounding box center [264, 341] width 59 height 25
type input "cm"
click at [270, 323] on input "text" at bounding box center [284, 330] width 41 height 26
click at [265, 378] on span "kgs" at bounding box center [264, 388] width 59 height 25
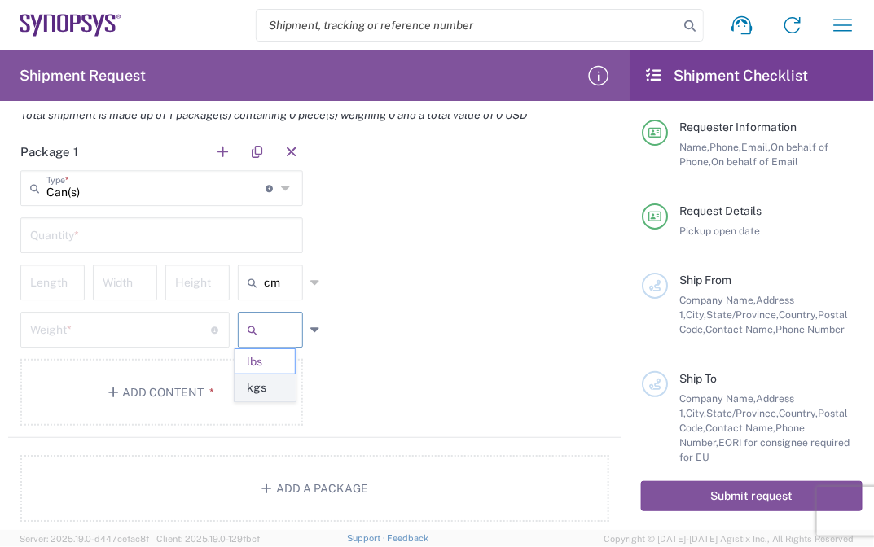
type input "kgs"
click at [224, 238] on input "text" at bounding box center [161, 234] width 263 height 29
type input "1"
click at [464, 261] on div "Package 1 Can(s) Type * Material used to package goods Bale(s) Basket(s) Bolt(s…" at bounding box center [314, 286] width 613 height 305
click at [59, 288] on input "number" at bounding box center [52, 281] width 45 height 29
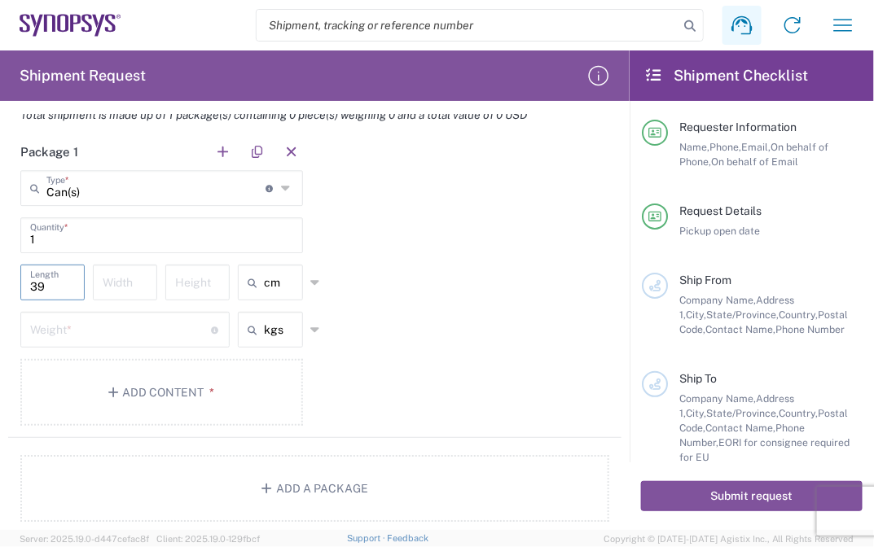
type input "39"
type input "34"
type input "29"
click at [117, 315] on input "number" at bounding box center [120, 328] width 181 height 29
type input "3.2"
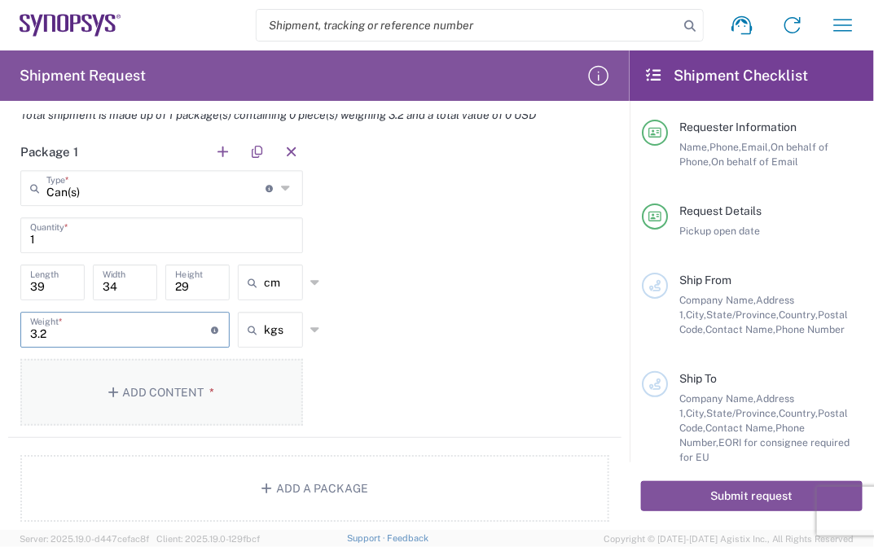
click at [213, 402] on button "Add Content *" at bounding box center [161, 392] width 283 height 67
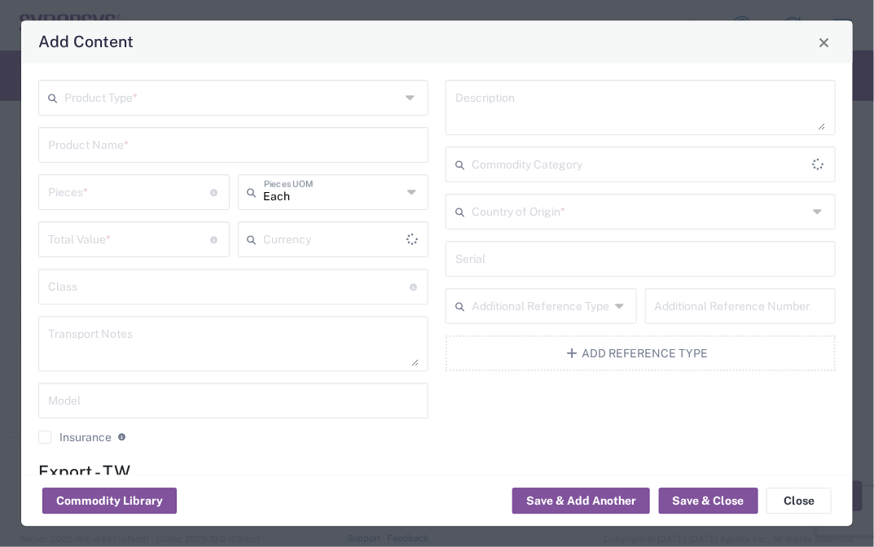
type input "US Dollar"
click at [396, 99] on div "Product Type *" at bounding box center [233, 99] width 390 height 36
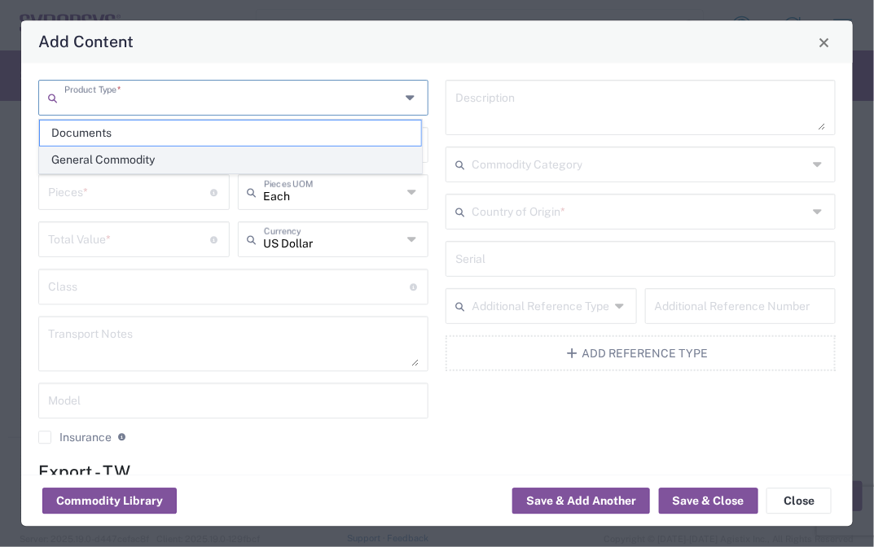
click at [198, 153] on span "General Commodity" at bounding box center [230, 159] width 381 height 25
type input "General Commodity"
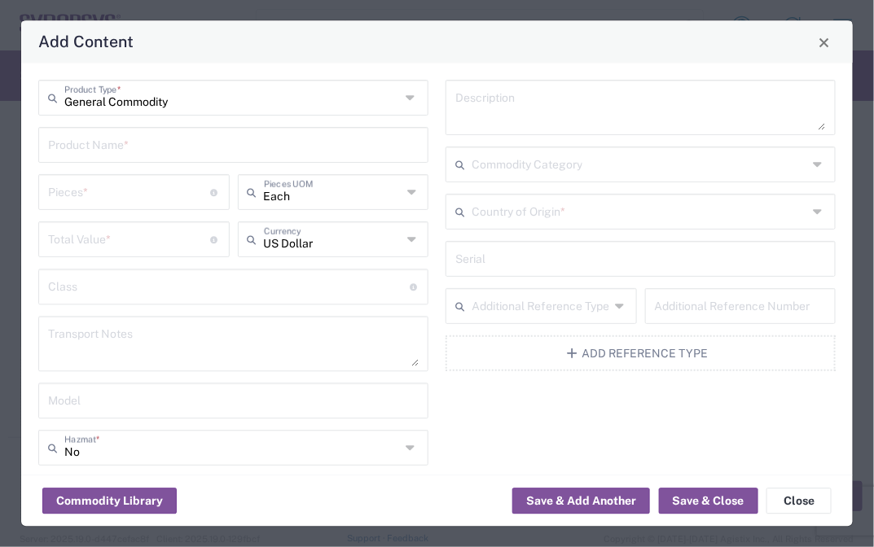
click at [64, 151] on input "text" at bounding box center [233, 144] width 371 height 29
paste input "EMMC51 SDIO HT3 Board"
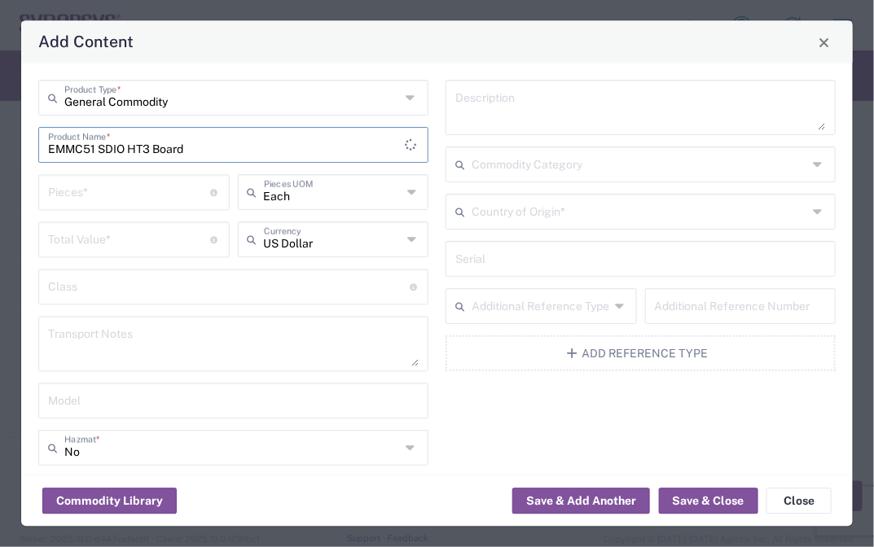
type input "EMMC51 SDIO HT3 Board"
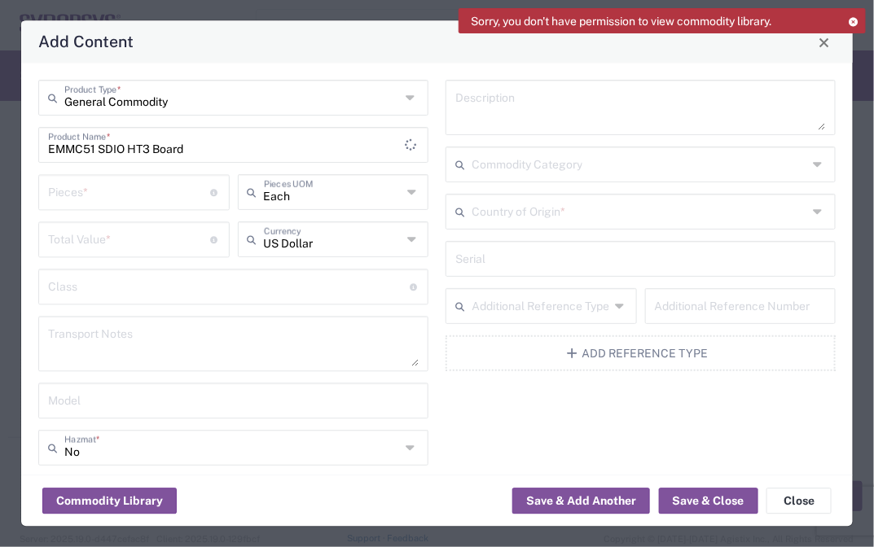
click at [154, 196] on input "number" at bounding box center [129, 192] width 162 height 29
drag, startPoint x: 109, startPoint y: 204, endPoint x: 0, endPoint y: 171, distance: 114.2
click at [0, 171] on div "Add Content General Commodity Product Type * EMMC51 SDIO HT3 Board Product Name…" at bounding box center [437, 273] width 874 height 547
type input "1"
type input "20"
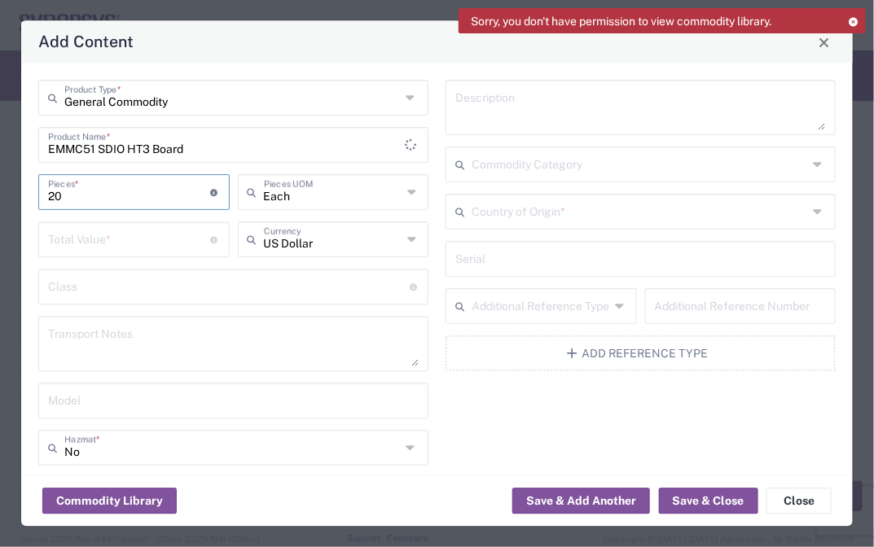
click at [112, 244] on input "number" at bounding box center [129, 239] width 162 height 29
type input "24000"
click at [127, 336] on textarea at bounding box center [233, 345] width 371 height 46
paste textarea "The shipment is transported by KWE using air freight."
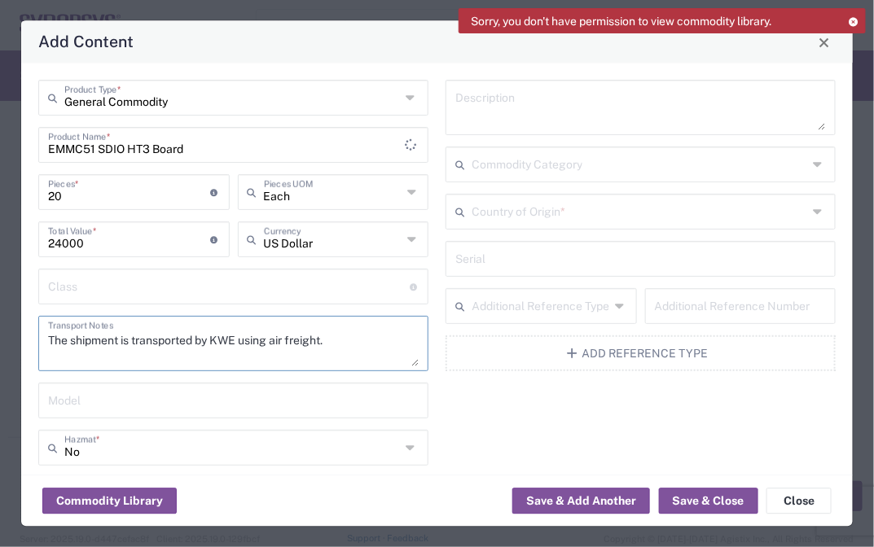
type textarea "The shipment is transported by KWE using air freight."
click at [645, 212] on input "text" at bounding box center [640, 211] width 336 height 29
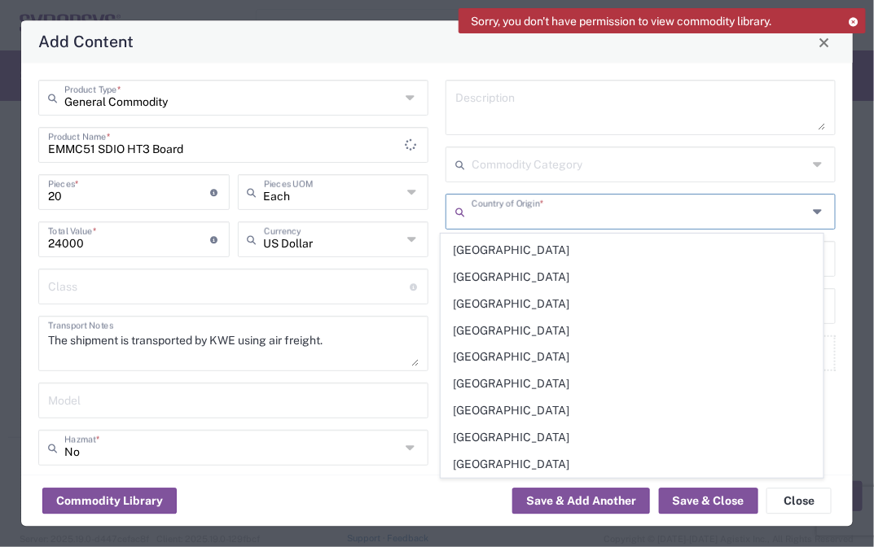
scroll to position [5682, 0]
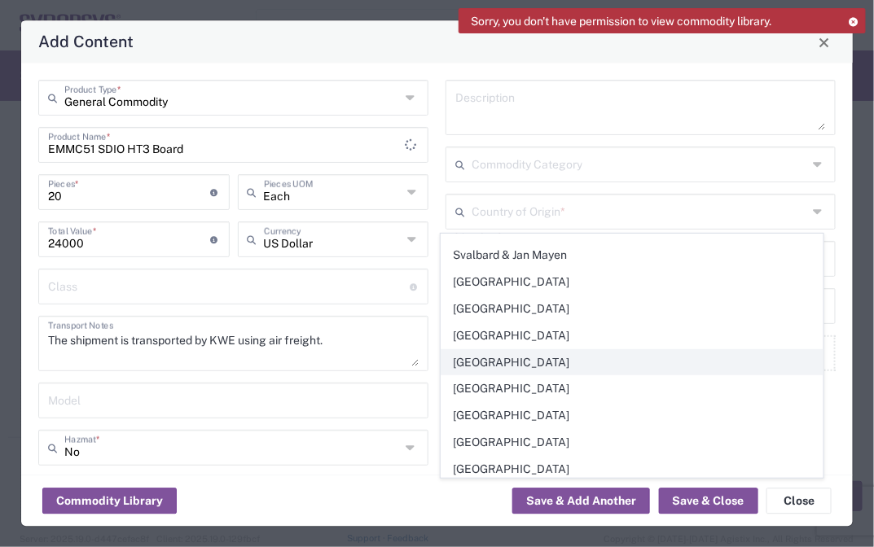
click at [490, 350] on span "[GEOGRAPHIC_DATA]" at bounding box center [632, 362] width 381 height 25
type input "[GEOGRAPHIC_DATA]"
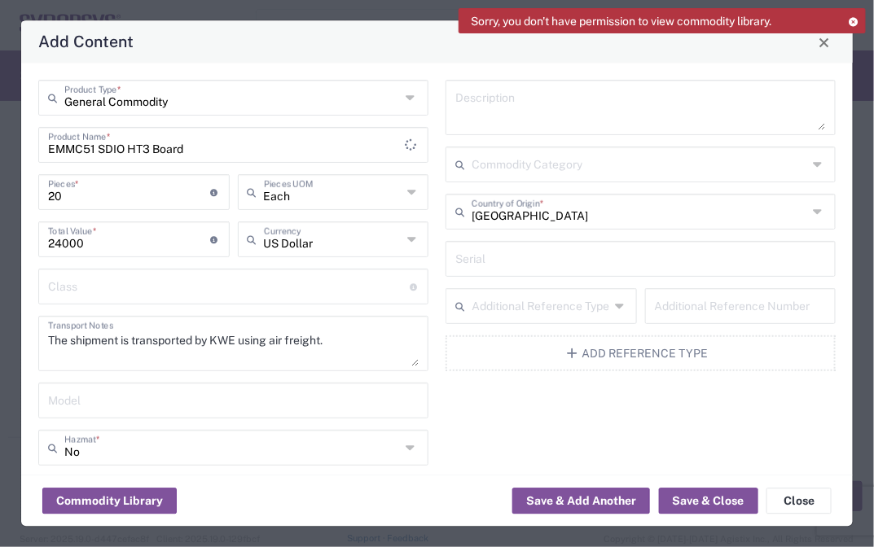
click at [539, 394] on div "Description Commodity Category [GEOGRAPHIC_DATA] Country of Origin * Serial Add…" at bounding box center [640, 341] width 407 height 520
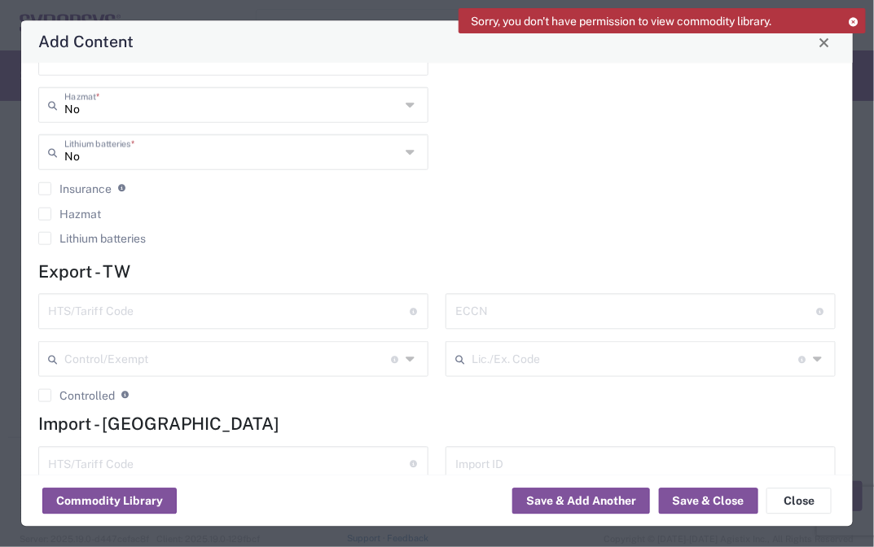
scroll to position [355, 0]
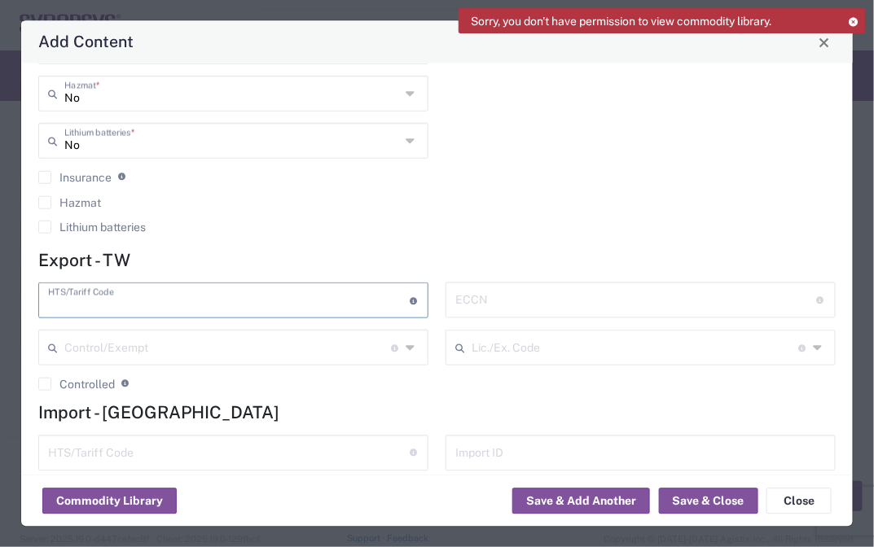
click at [129, 305] on input "text" at bounding box center [229, 299] width 362 height 29
paste input "8473.30.1180"
type input "8473.30.1180"
click at [681, 496] on button "Save & Close" at bounding box center [708, 502] width 99 height 26
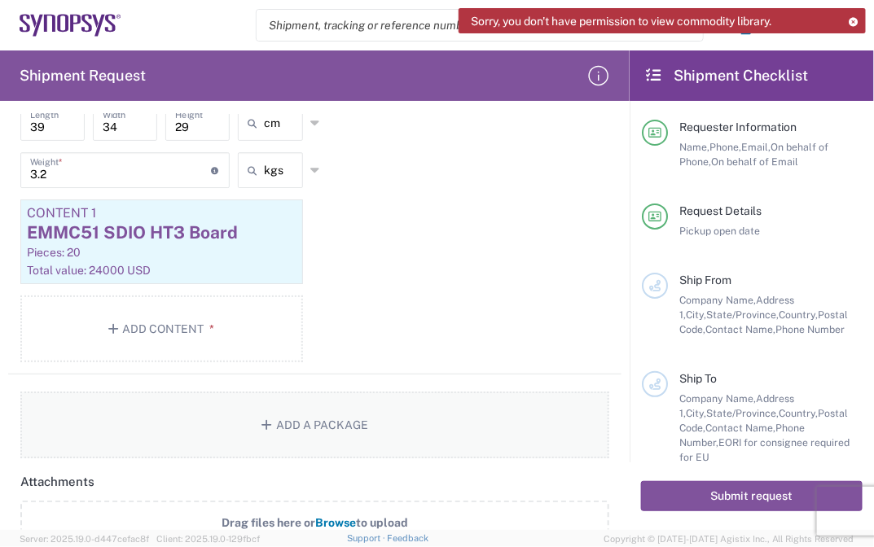
scroll to position [1482, 0]
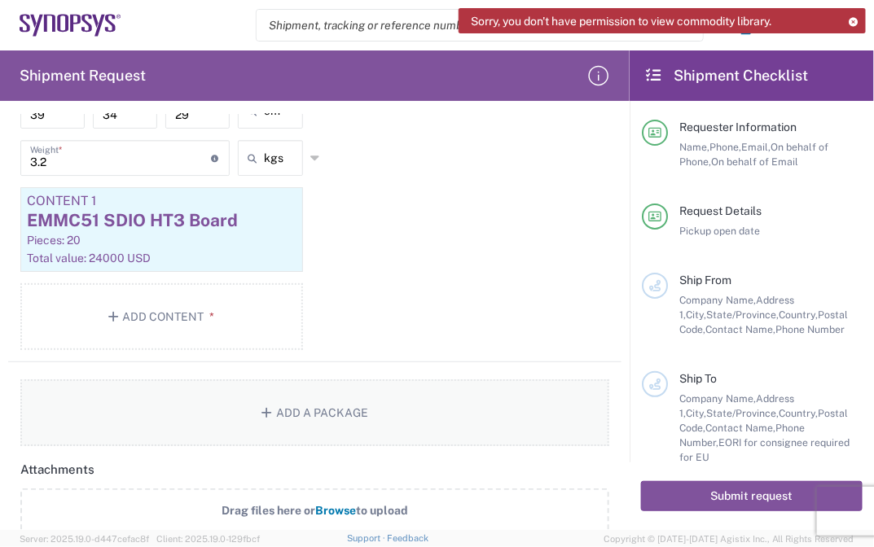
click at [362, 415] on button "Add a Package" at bounding box center [314, 413] width 589 height 67
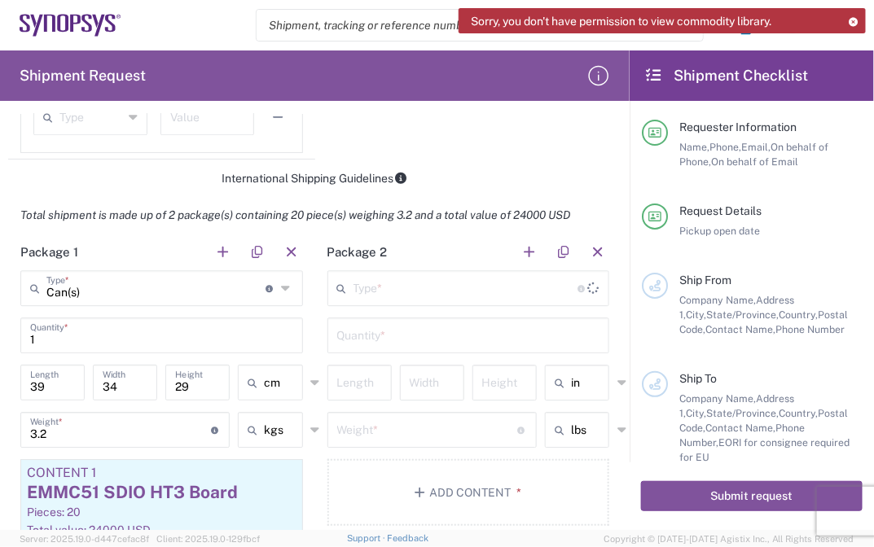
scroll to position [1265, 0]
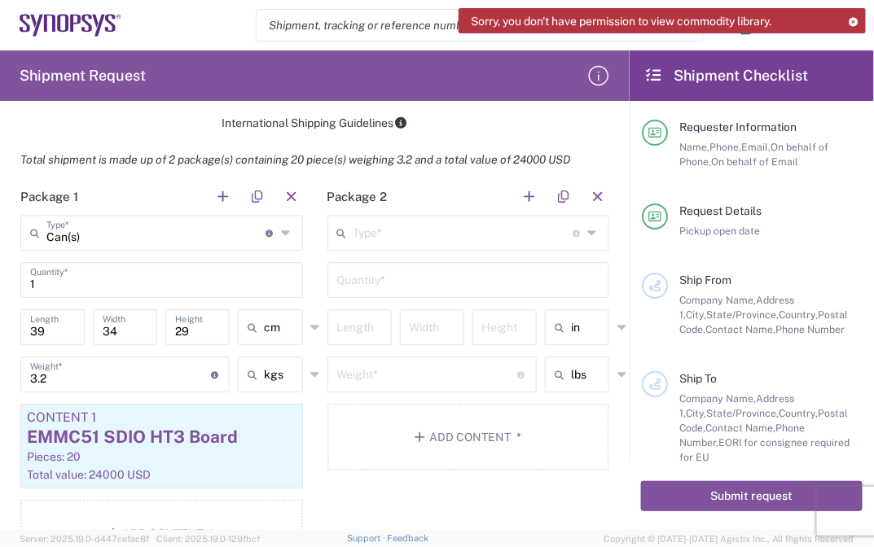
click at [558, 317] on icon at bounding box center [563, 327] width 16 height 26
click at [565, 379] on span "cm" at bounding box center [565, 386] width 59 height 25
type input "cm"
click at [571, 374] on input "text" at bounding box center [591, 375] width 41 height 26
click at [557, 428] on span "kgs" at bounding box center [565, 433] width 59 height 25
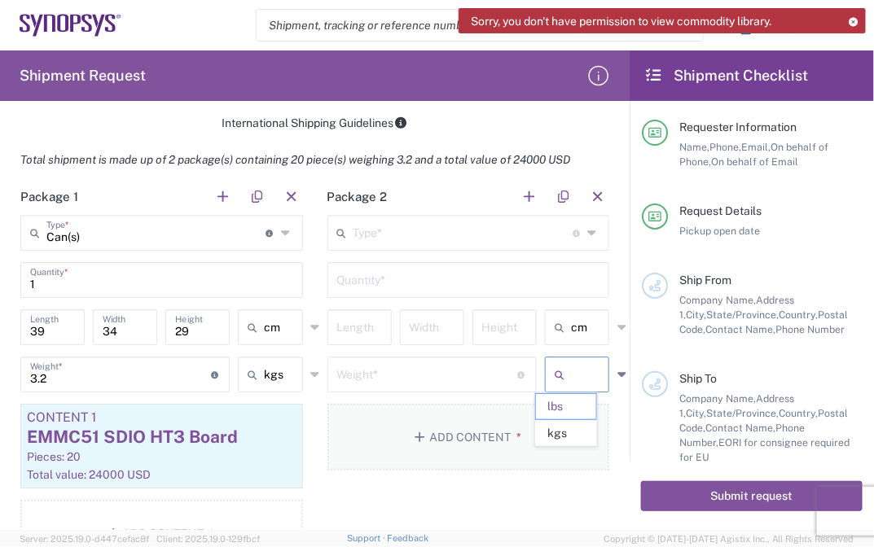
type input "kgs"
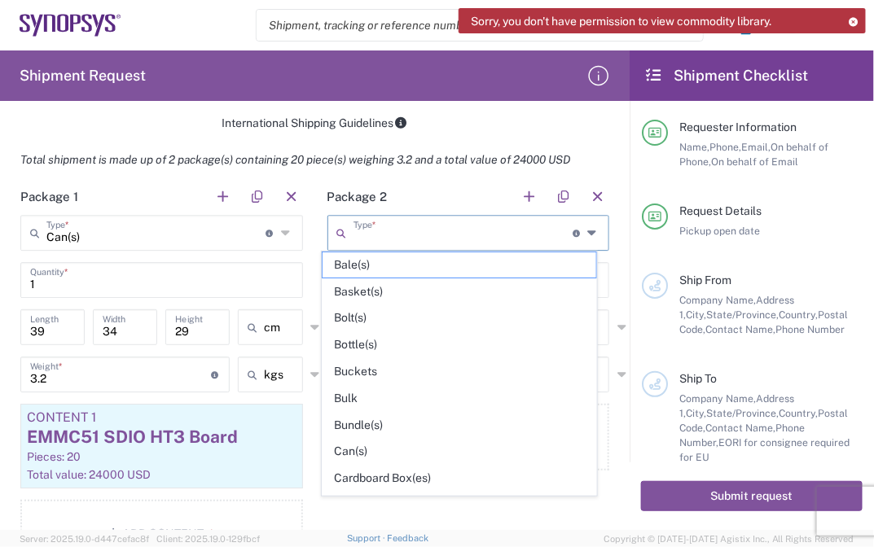
click at [540, 235] on input "text" at bounding box center [464, 231] width 220 height 29
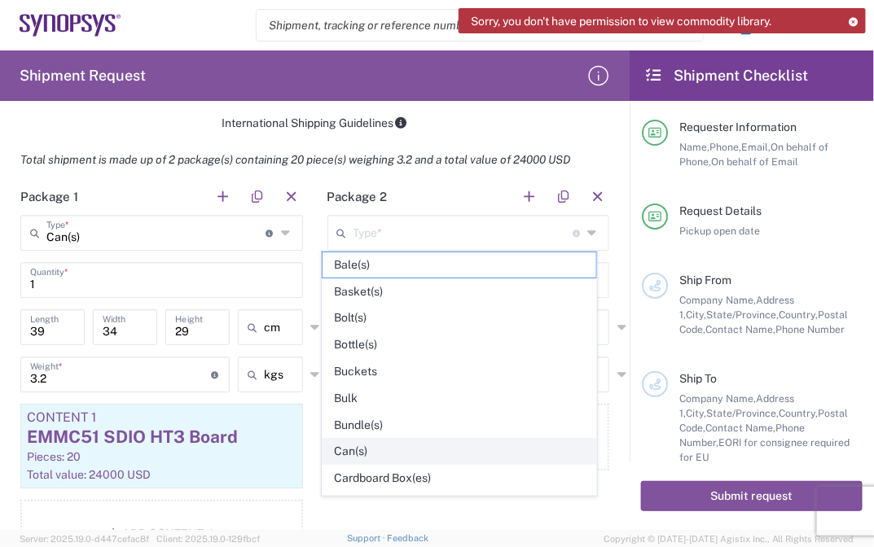
click at [364, 438] on li "Can(s)" at bounding box center [459, 451] width 275 height 27
type input "Can(s)"
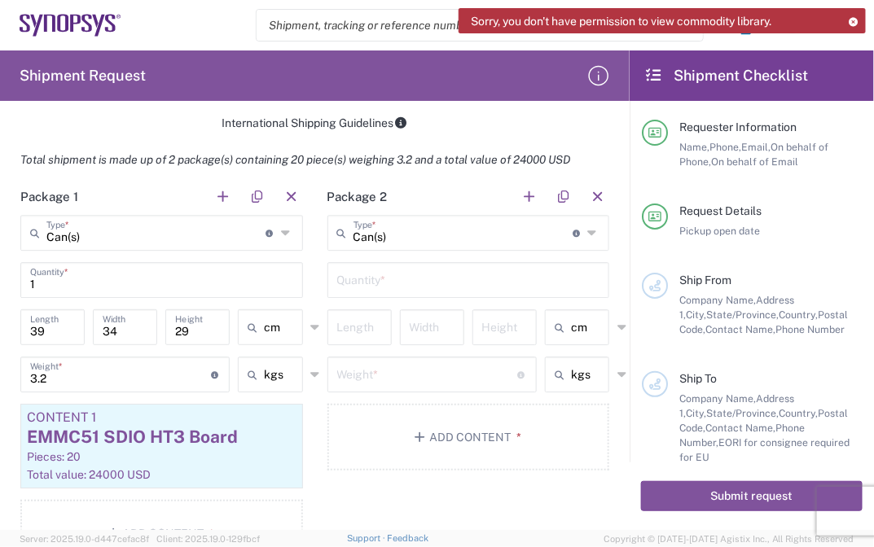
click at [428, 276] on input "text" at bounding box center [468, 279] width 263 height 29
type input "1"
click at [365, 327] on input "number" at bounding box center [359, 326] width 45 height 29
type input "48"
type input "38"
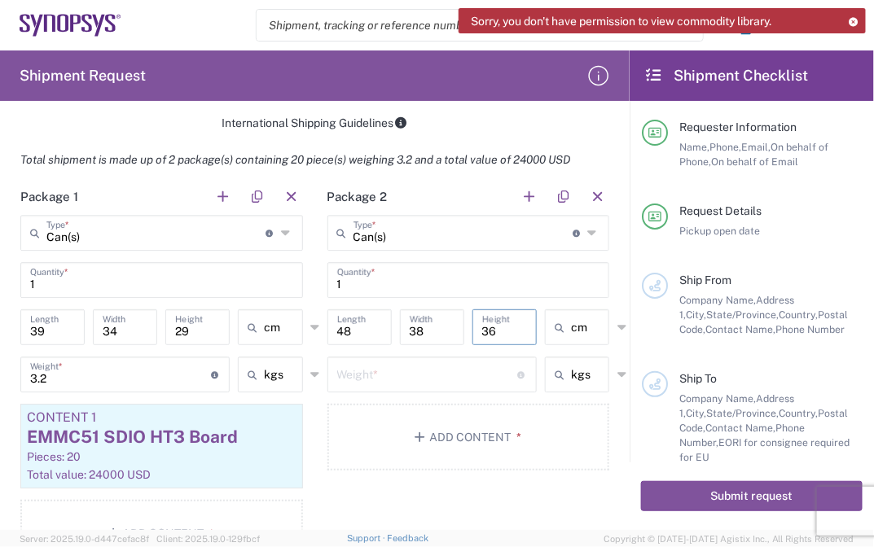
type input "36"
drag, startPoint x: 389, startPoint y: 361, endPoint x: 424, endPoint y: 357, distance: 36.1
click at [387, 363] on input "number" at bounding box center [427, 373] width 181 height 29
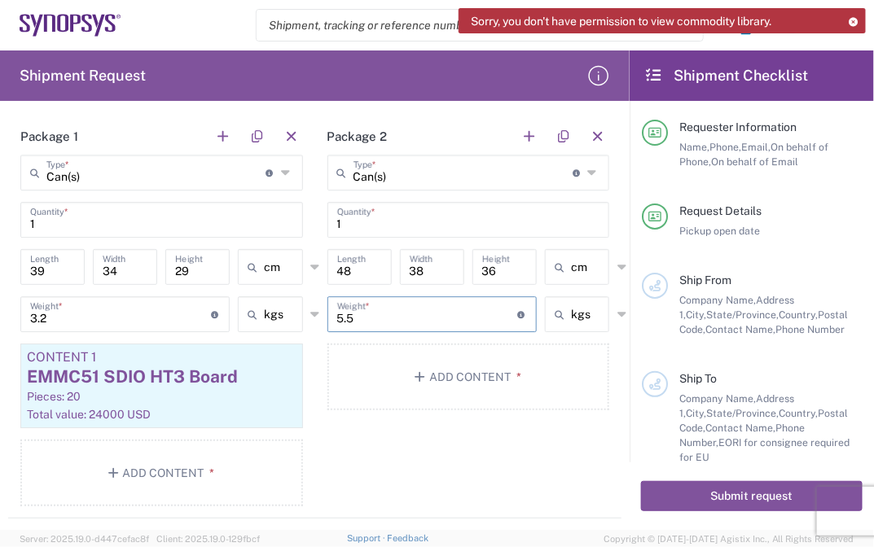
scroll to position [1369, 0]
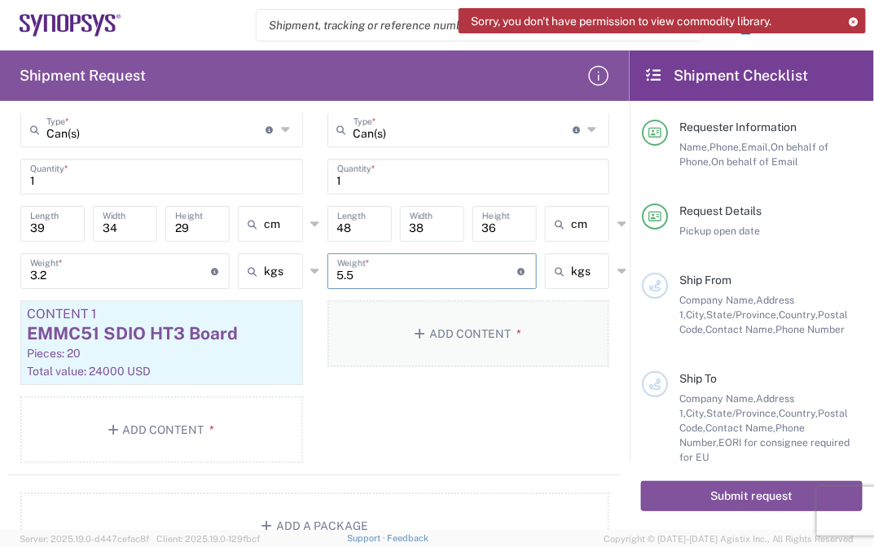
type input "5.5"
click at [511, 334] on span "*" at bounding box center [516, 333] width 11 height 13
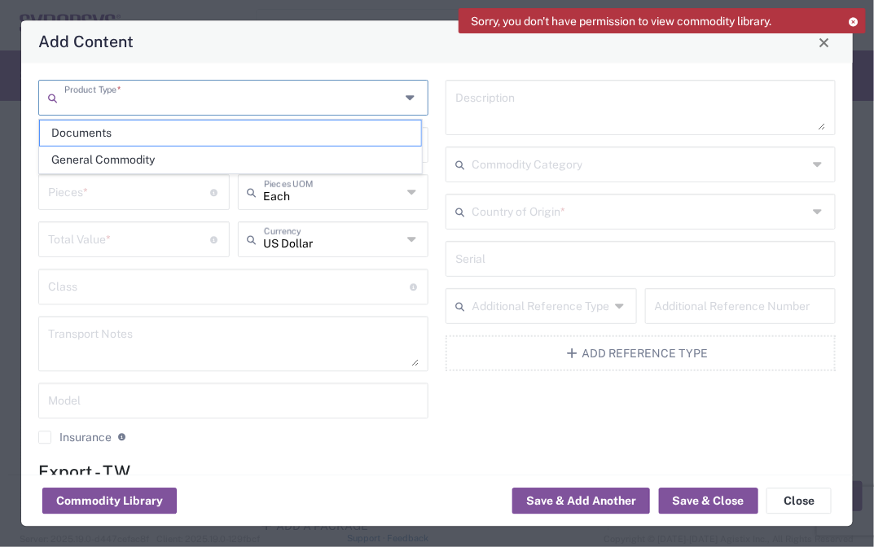
click at [199, 104] on input "text" at bounding box center [232, 97] width 336 height 29
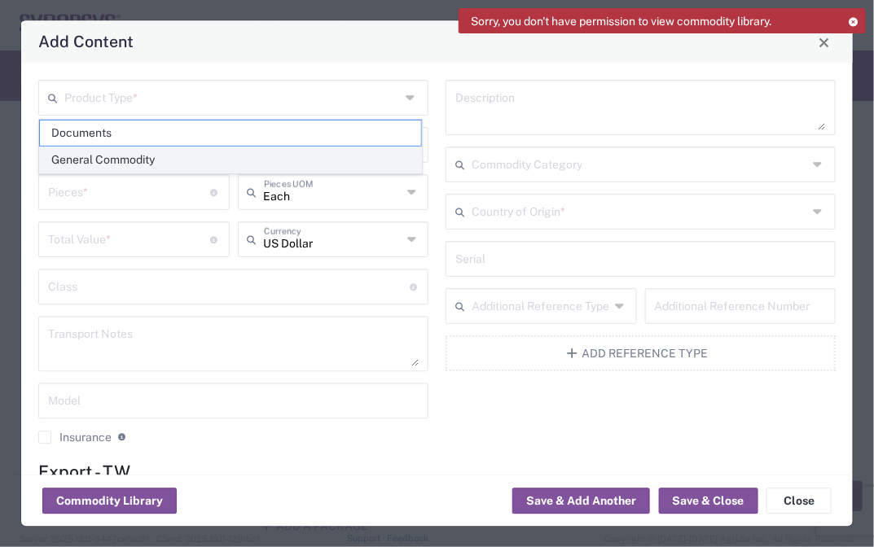
click at [157, 157] on span "General Commodity" at bounding box center [230, 159] width 381 height 25
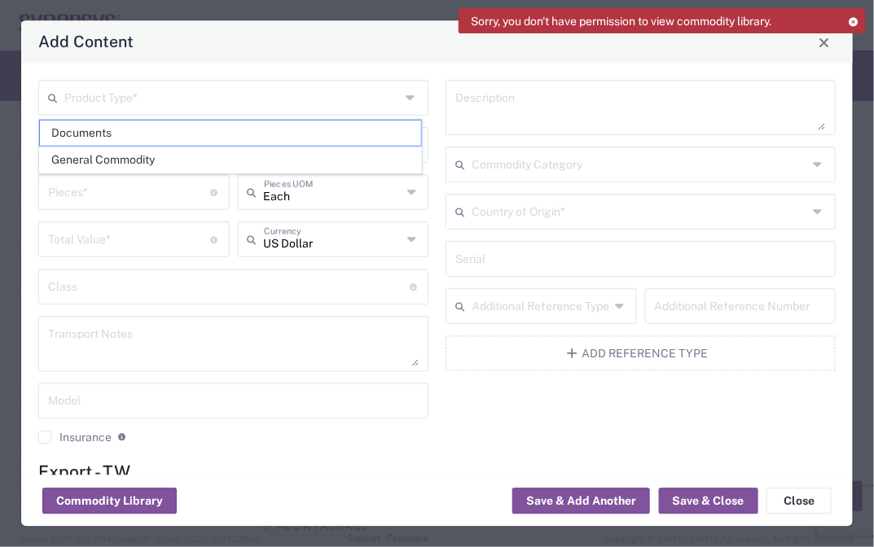
type input "General Commodity"
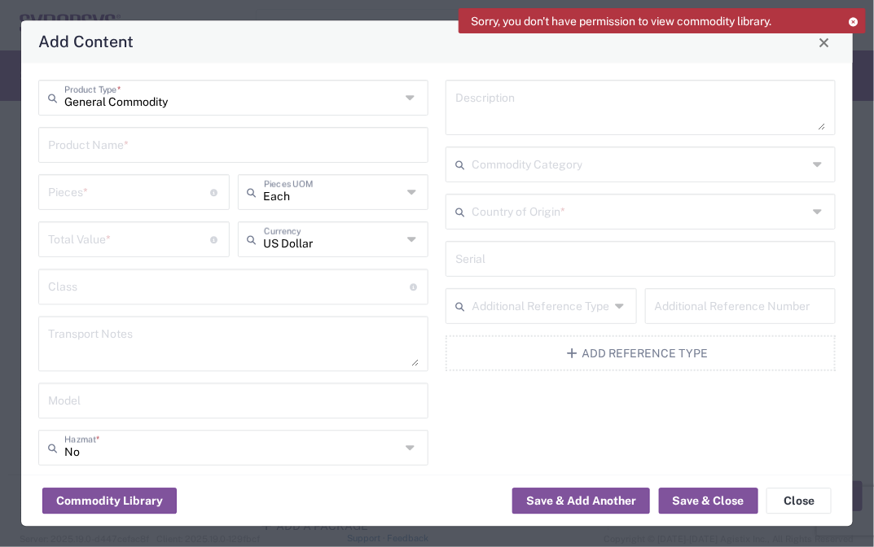
click at [235, 151] on input "text" at bounding box center [233, 144] width 371 height 29
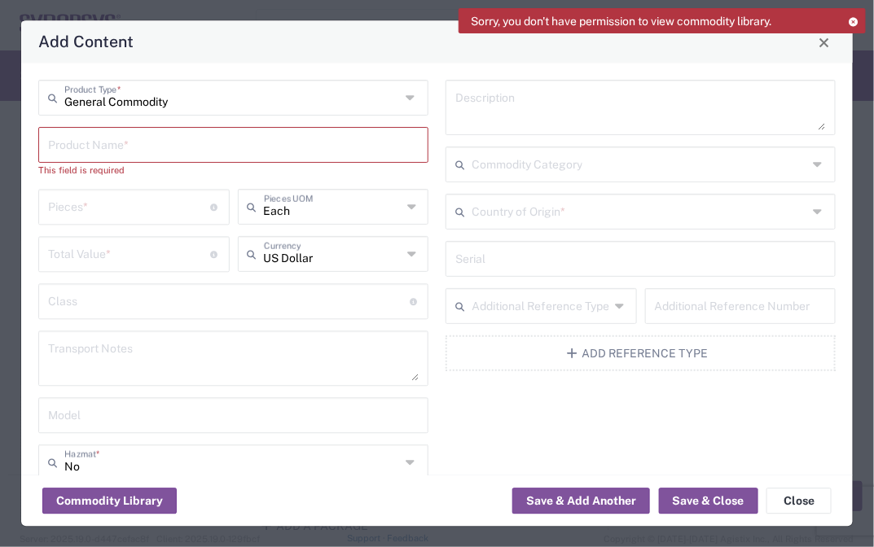
click at [194, 187] on div "General Commodity Product Type * Product Name * This field is required Pieces *…" at bounding box center [233, 348] width 407 height 534
click at [179, 153] on input "text" at bounding box center [233, 144] width 371 height 29
paste input "EMMC51 SDIO HT3 Board"
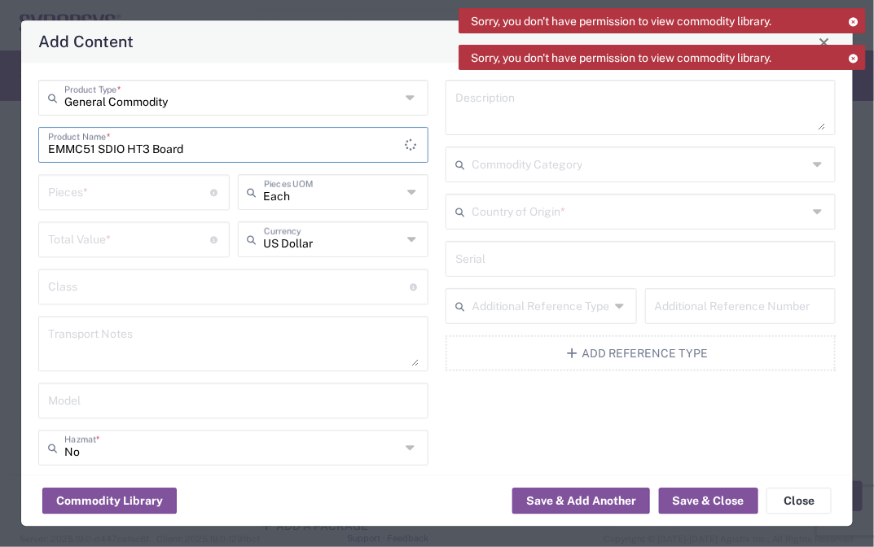
type input "EMMC51 SDIO HT3 Board"
click at [120, 202] on input "number" at bounding box center [129, 192] width 162 height 29
type input "35"
click at [129, 230] on input "number" at bounding box center [129, 239] width 162 height 29
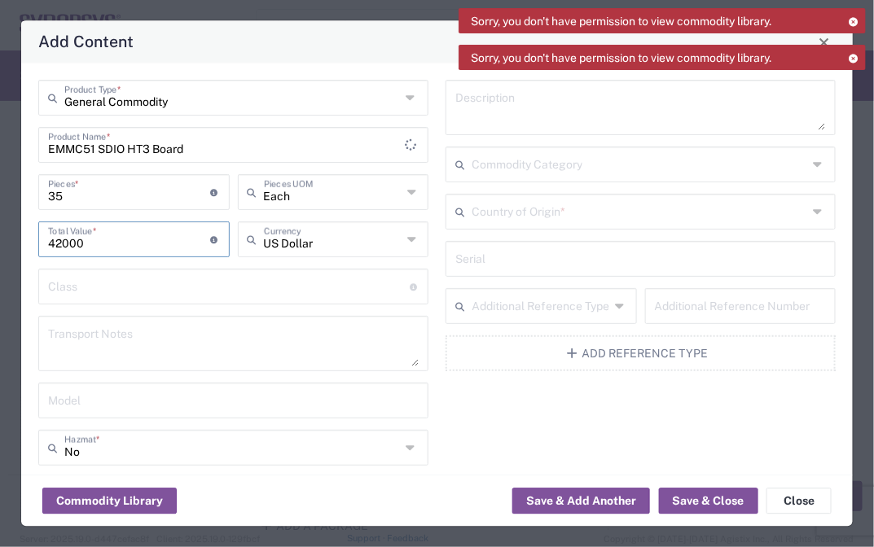
type input "42000"
drag, startPoint x: 481, startPoint y: 420, endPoint x: 540, endPoint y: 381, distance: 70.7
click at [481, 420] on div "Description Commodity Category Country of Origin * Serial Additional Reference …" at bounding box center [640, 341] width 407 height 520
drag, startPoint x: 841, startPoint y: 190, endPoint x: 846, endPoint y: 228, distance: 38.7
click at [846, 228] on div "General Commodity Product Type * EMMC51 SDIO HT3 Board Product Name * 35 Pieces…" at bounding box center [437, 270] width 832 height 412
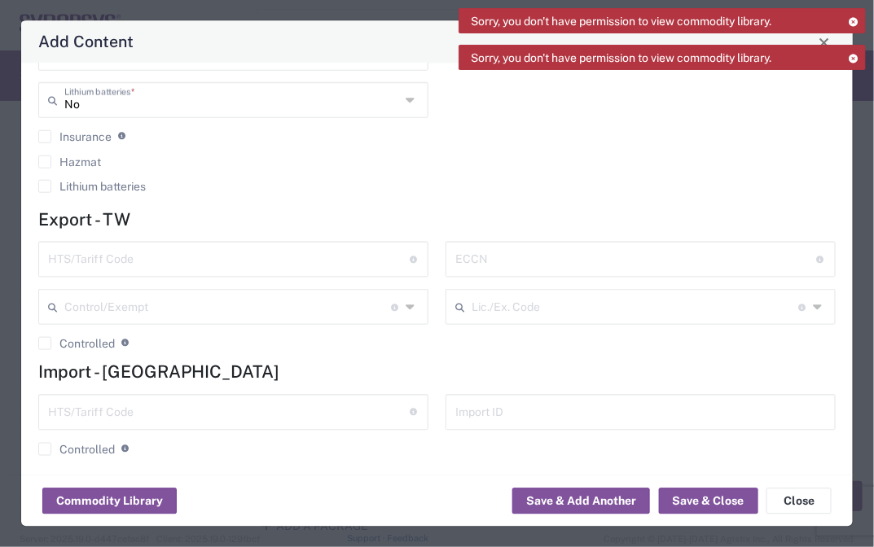
scroll to position [402, 0]
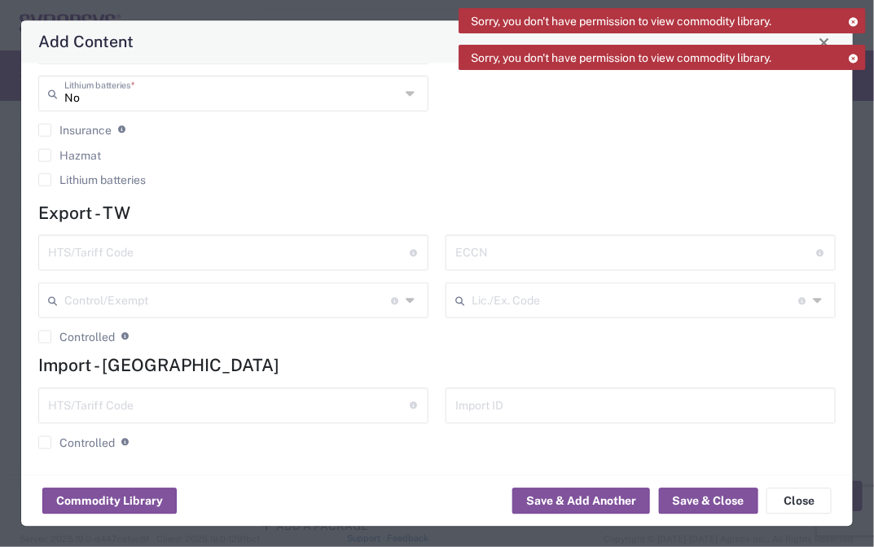
click at [131, 241] on input "text" at bounding box center [229, 252] width 362 height 29
paste input "8473.30.1180"
type input "8473.30.1180"
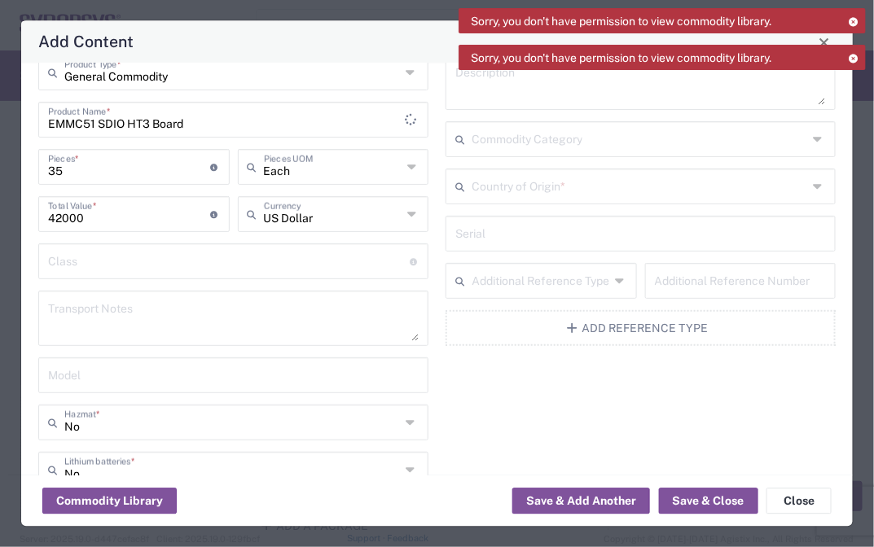
scroll to position [15, 0]
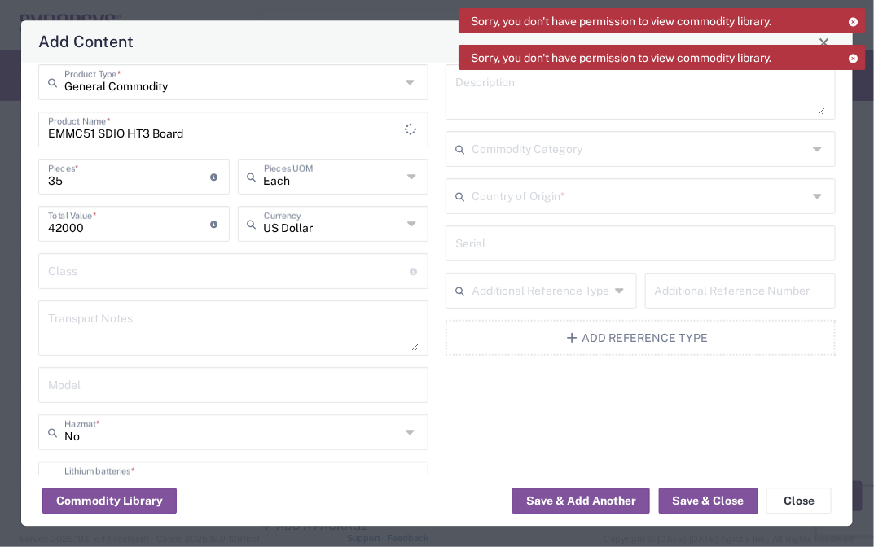
click at [116, 342] on textarea at bounding box center [233, 329] width 371 height 46
paste textarea "The shipment is transported by KWE using air freight."
type textarea "The shipment is transported by KWE using air freight."
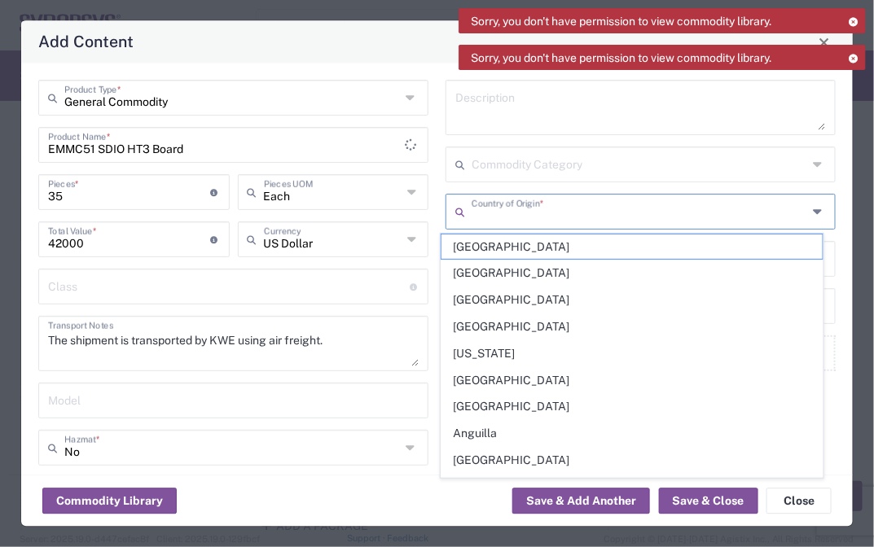
click at [676, 216] on input "text" at bounding box center [640, 211] width 336 height 29
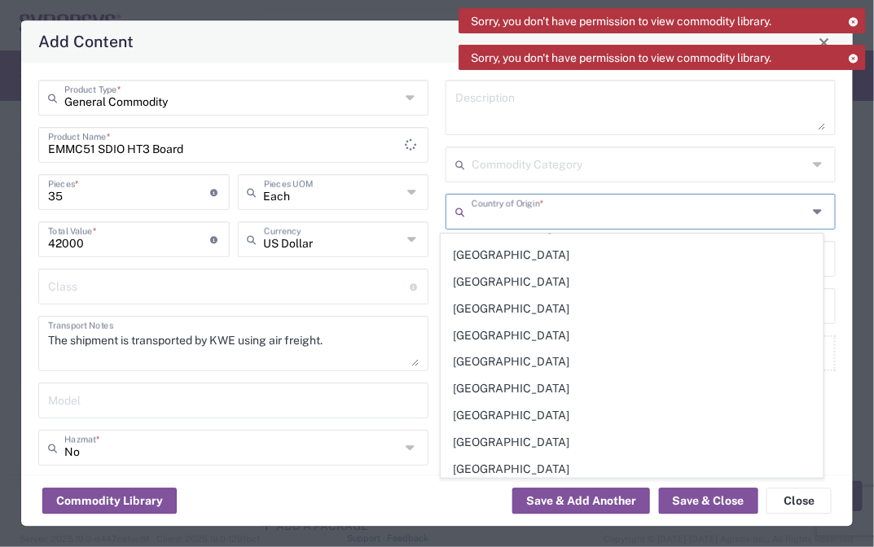
scroll to position [5653, 0]
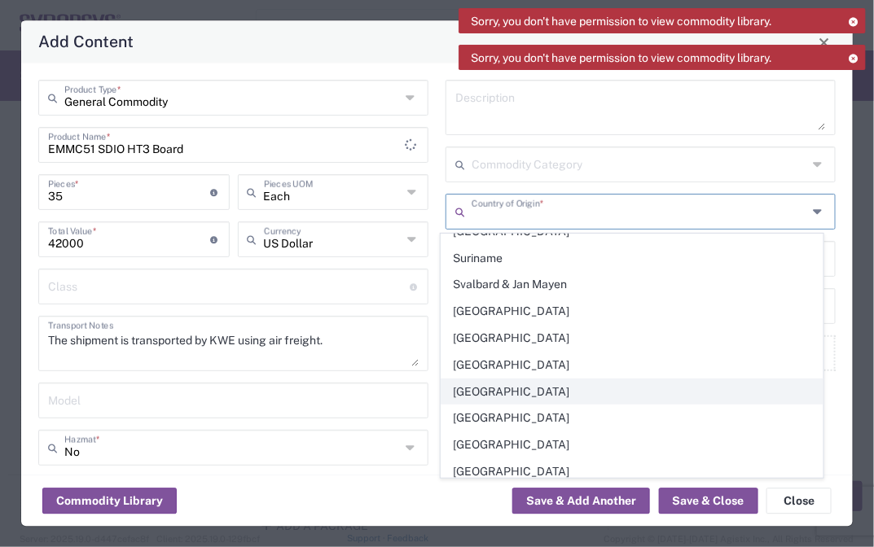
click at [454, 380] on span "[GEOGRAPHIC_DATA]" at bounding box center [632, 392] width 381 height 25
type input "[GEOGRAPHIC_DATA]"
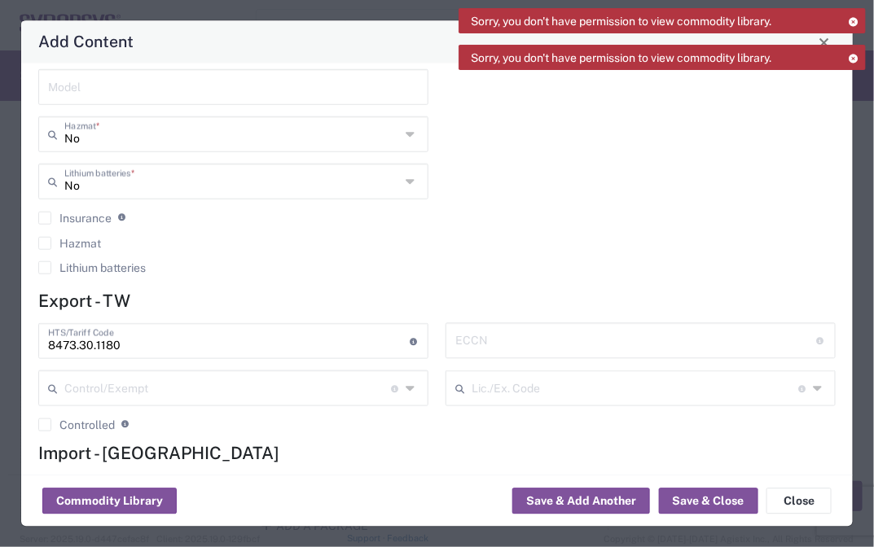
scroll to position [402, 0]
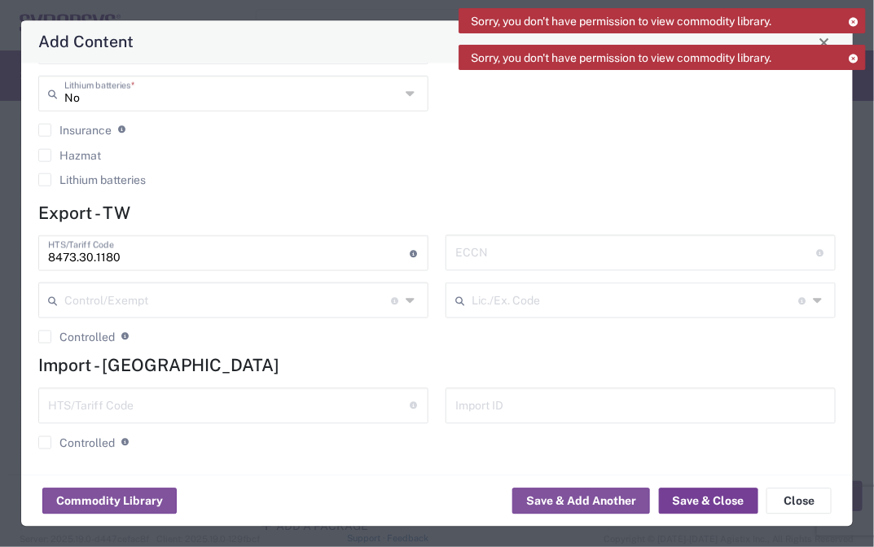
click at [709, 498] on button "Save & Close" at bounding box center [708, 502] width 99 height 26
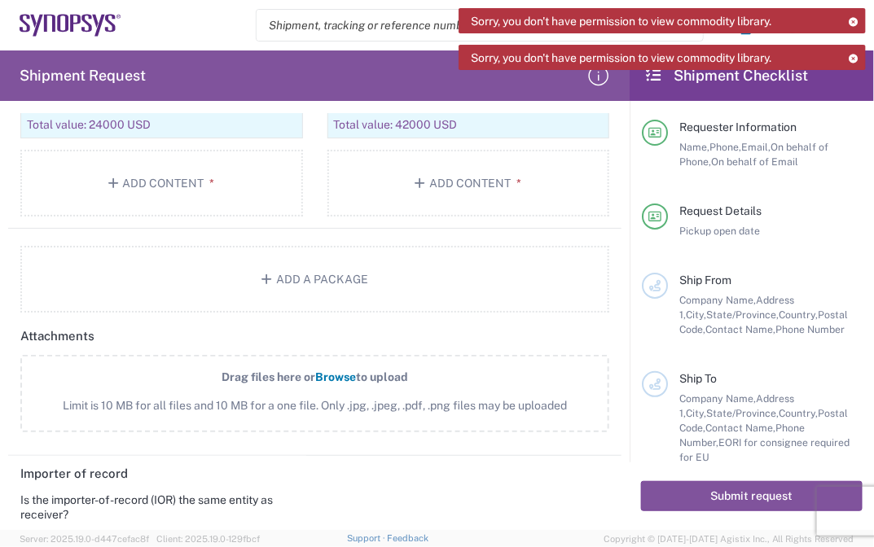
scroll to position [1655, 0]
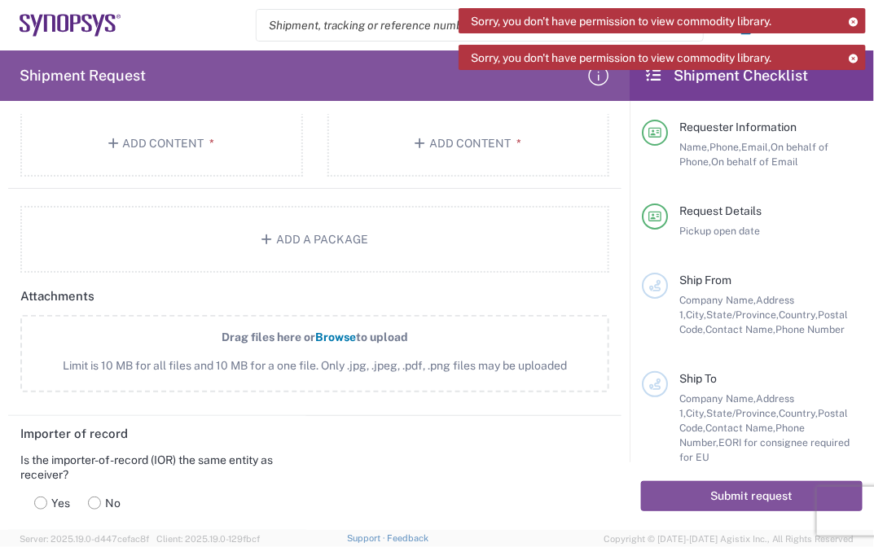
click at [420, 359] on span "Limit is 10 MB for all files and 10 MB for a one file. Only .jpg, .jpeg, .pdf, …" at bounding box center [314, 366] width 517 height 17
click at [0, 0] on input "Drag files here or Browse to upload Limit is 10 MB for all files and 10 MB for …" at bounding box center [0, 0] width 0 height 0
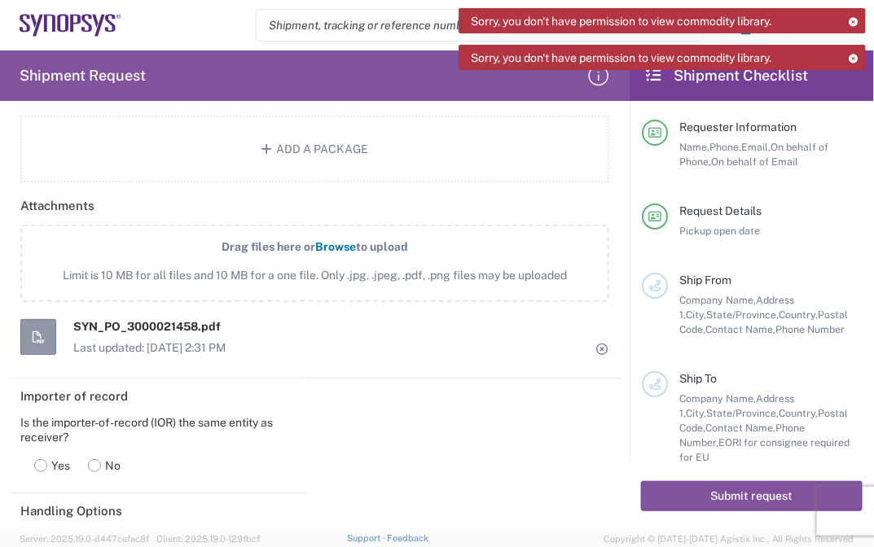
scroll to position [1773, 0]
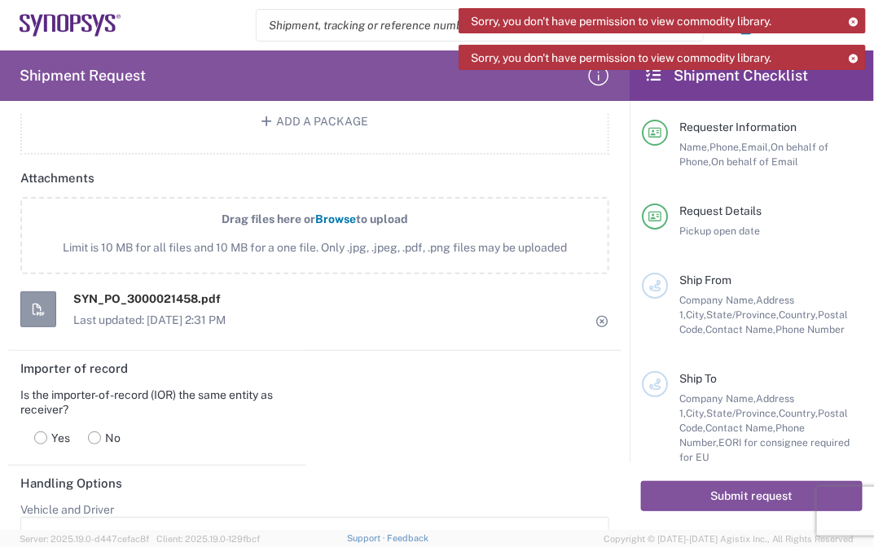
click at [361, 257] on span "Limit is 10 MB for all files and 10 MB for a one file. Only .jpg, .jpeg, .pdf, …" at bounding box center [314, 247] width 517 height 17
click at [0, 0] on input "Drag files here or Browse to upload Limit is 10 MB for all files and 10 MB for …" at bounding box center [0, 0] width 0 height 0
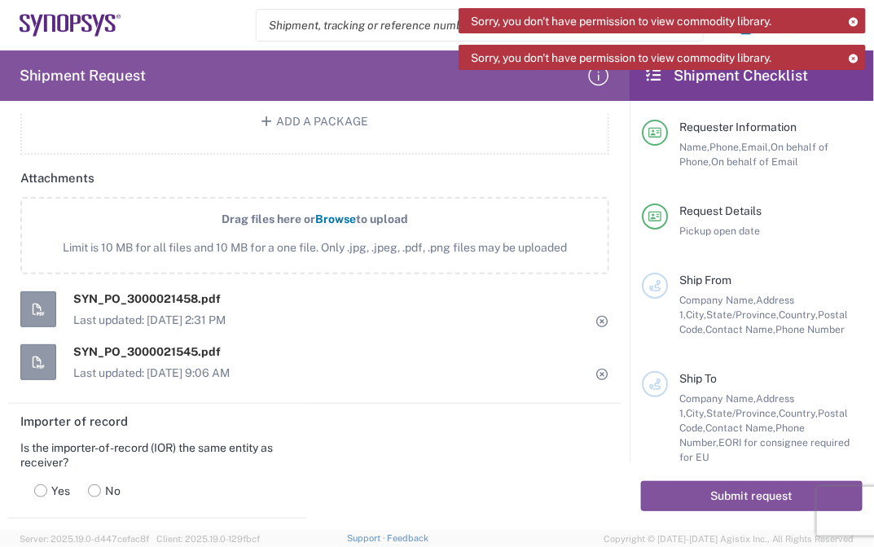
drag, startPoint x: 615, startPoint y: 398, endPoint x: 618, endPoint y: 410, distance: 11.9
click at [616, 407] on form "Requester Information [PERSON_NAME] Name * [PHONE_NUMBER] Phone * [EMAIL_ADDRES…" at bounding box center [315, 322] width 630 height 416
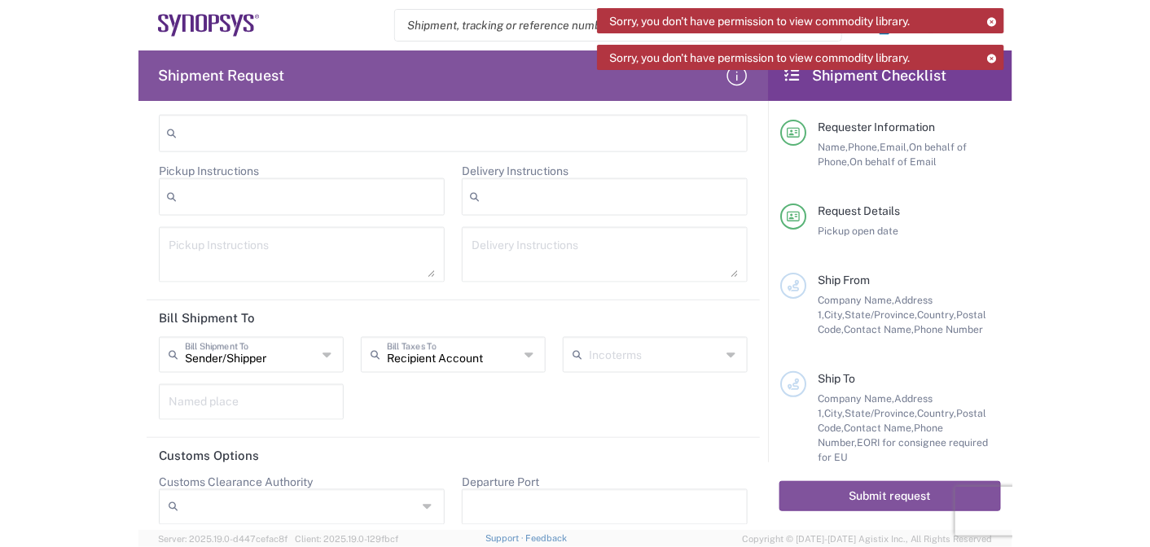
scroll to position [2250, 0]
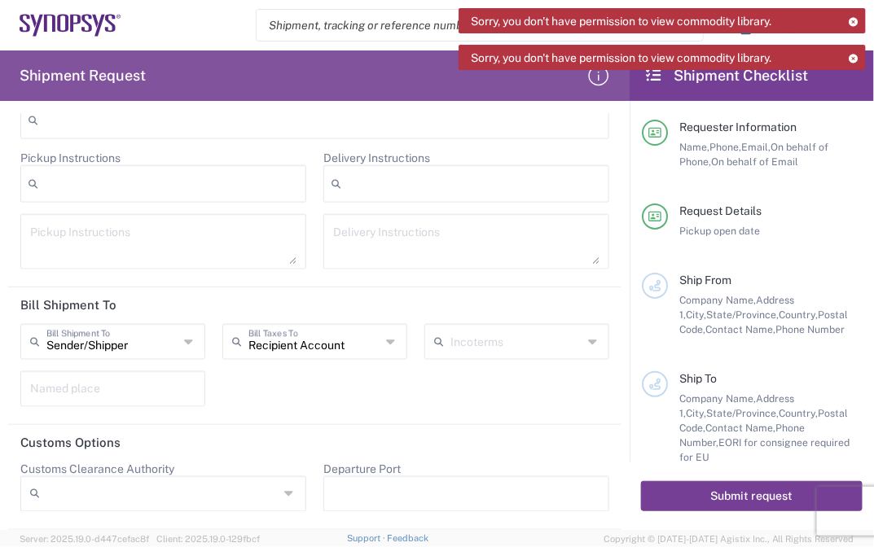
click at [720, 498] on button "Submit request" at bounding box center [752, 496] width 222 height 30
